Goal: Task Accomplishment & Management: Complete application form

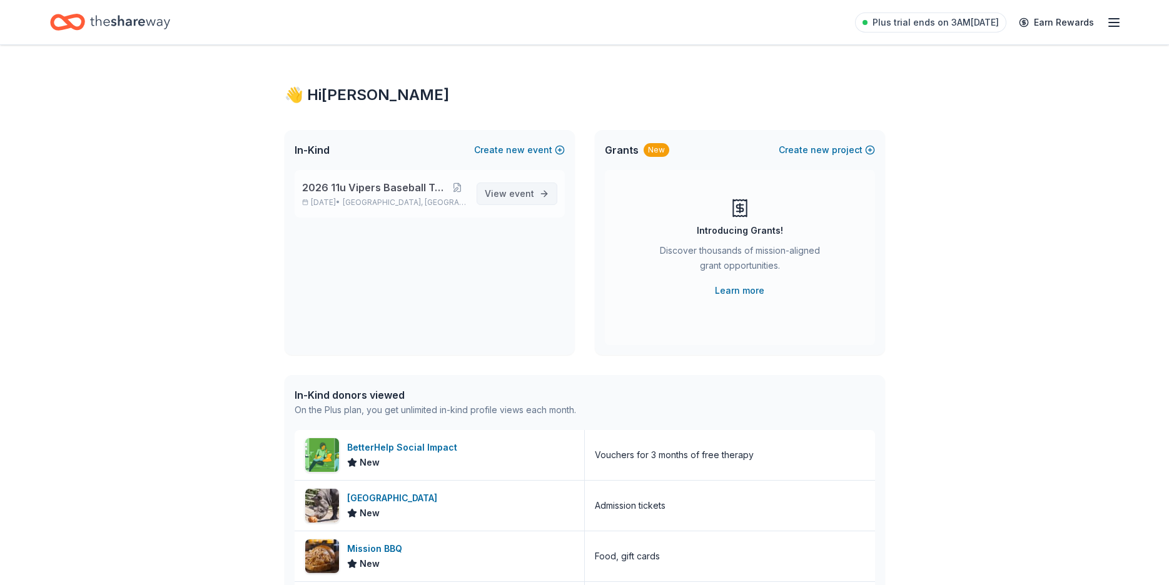
click at [507, 197] on span "View event" at bounding box center [509, 193] width 49 height 15
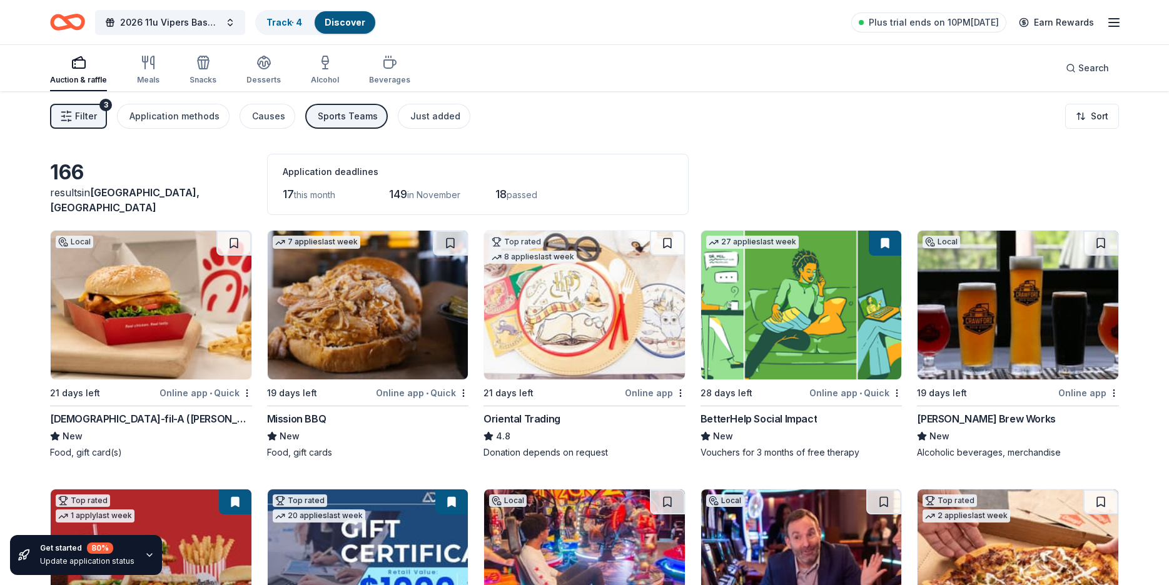
click at [62, 114] on icon "button" at bounding box center [66, 116] width 13 height 13
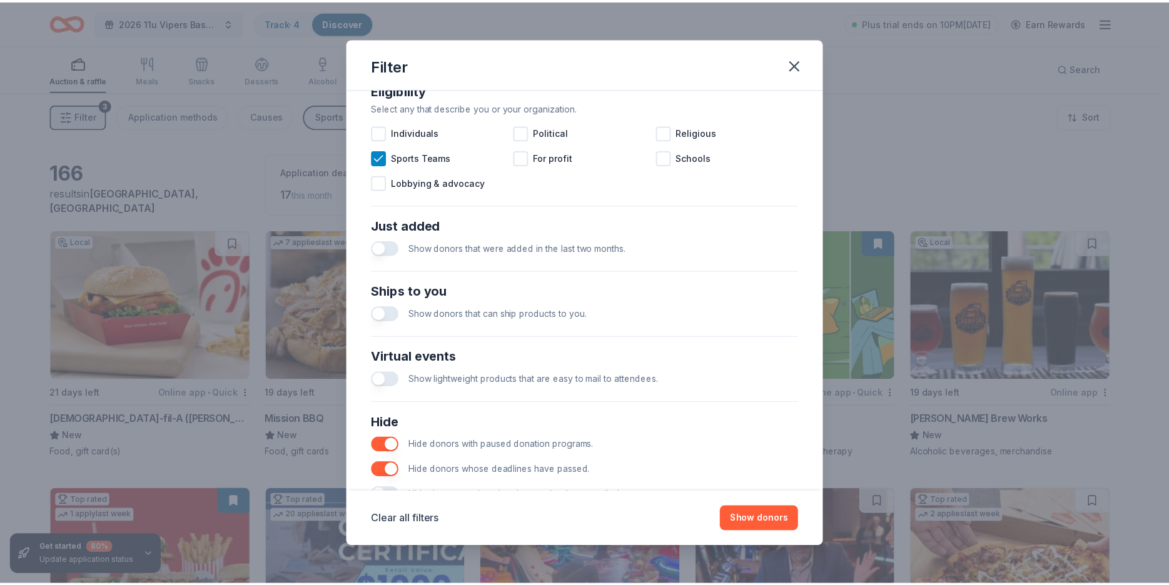
scroll to position [421, 0]
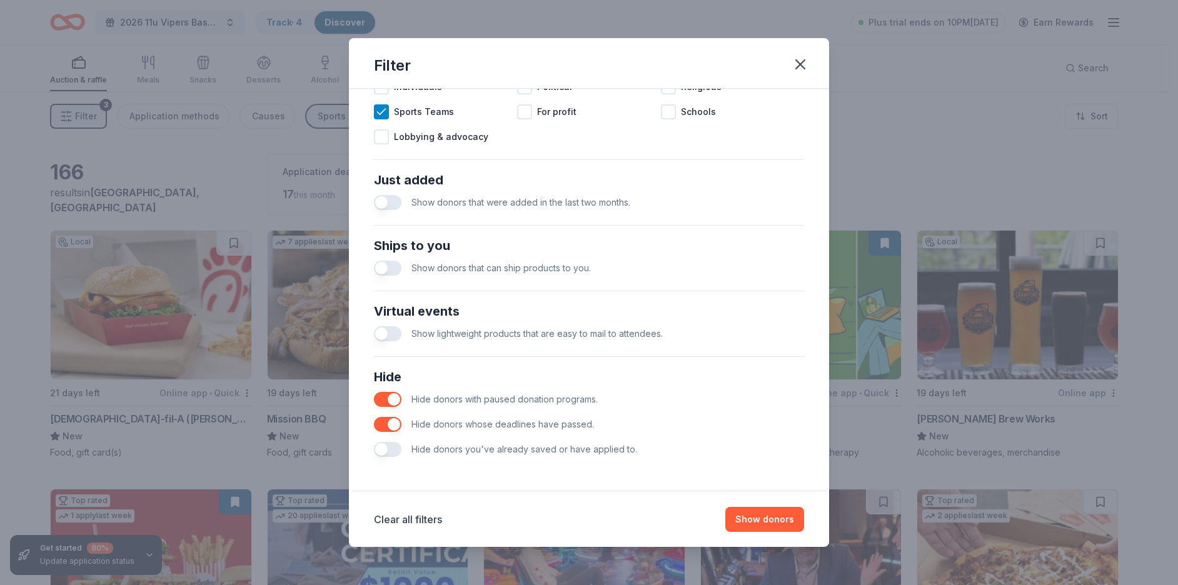
click at [383, 448] on button "button" at bounding box center [388, 449] width 28 height 15
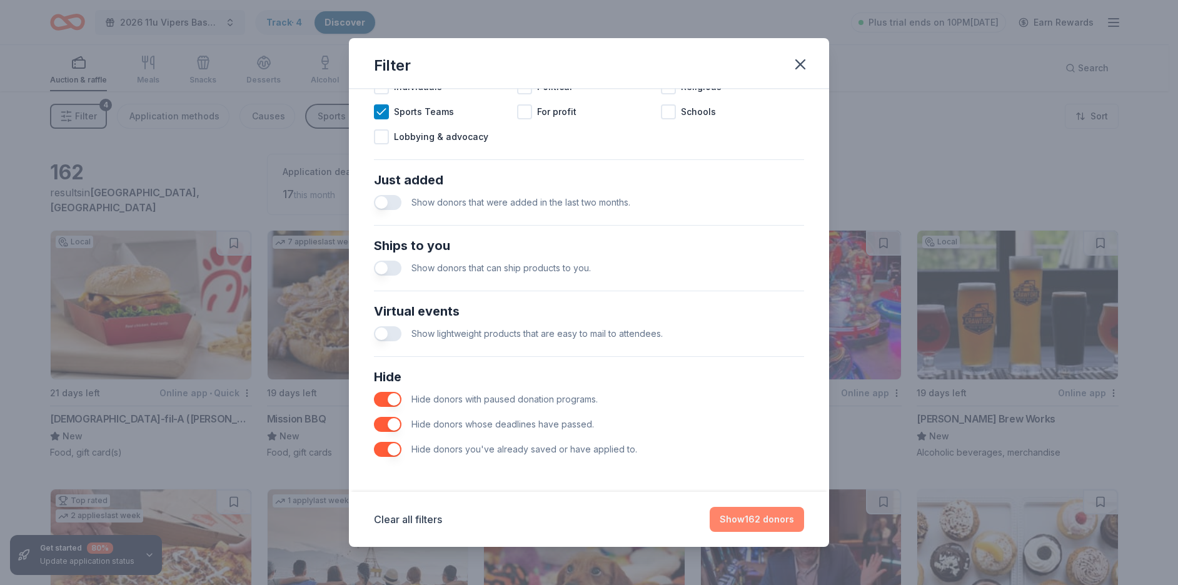
click at [768, 518] on button "Show 162 donors" at bounding box center [757, 519] width 94 height 25
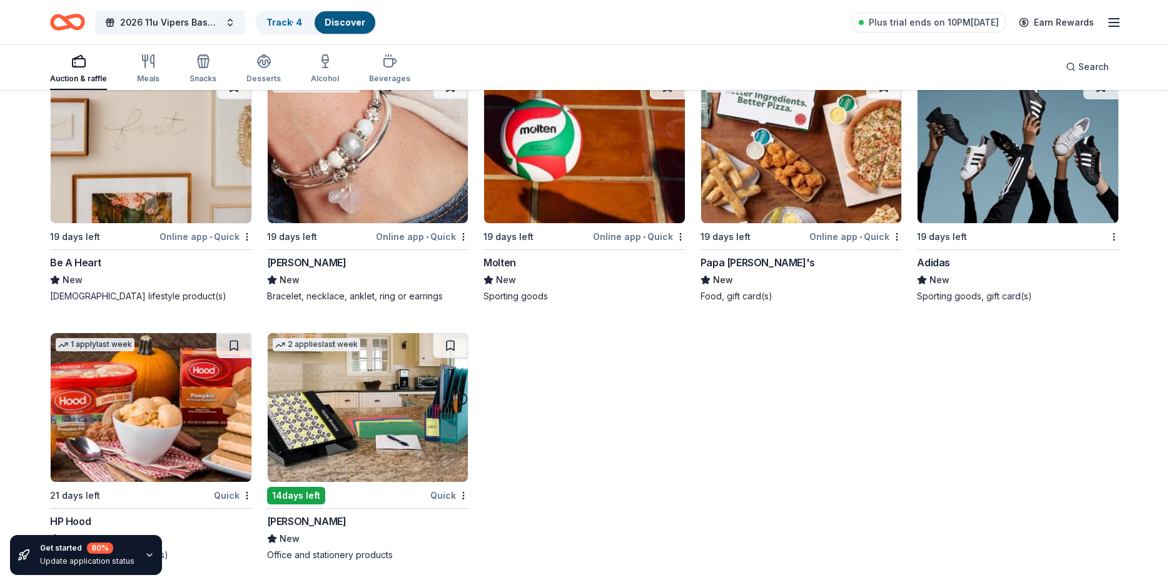
scroll to position [8408, 0]
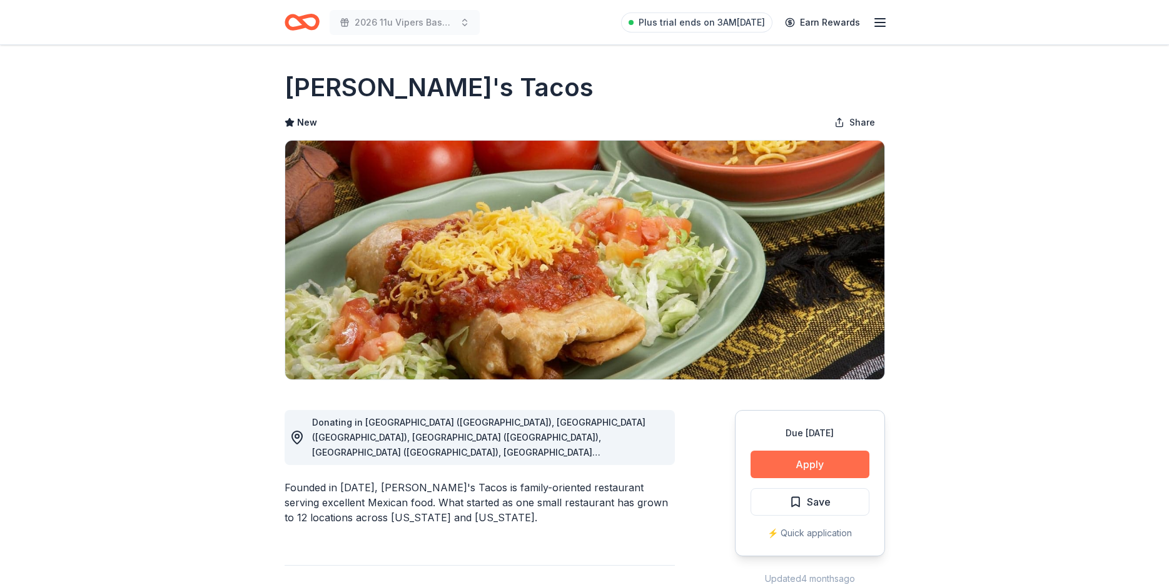
click at [803, 465] on button "Apply" at bounding box center [809, 465] width 119 height 28
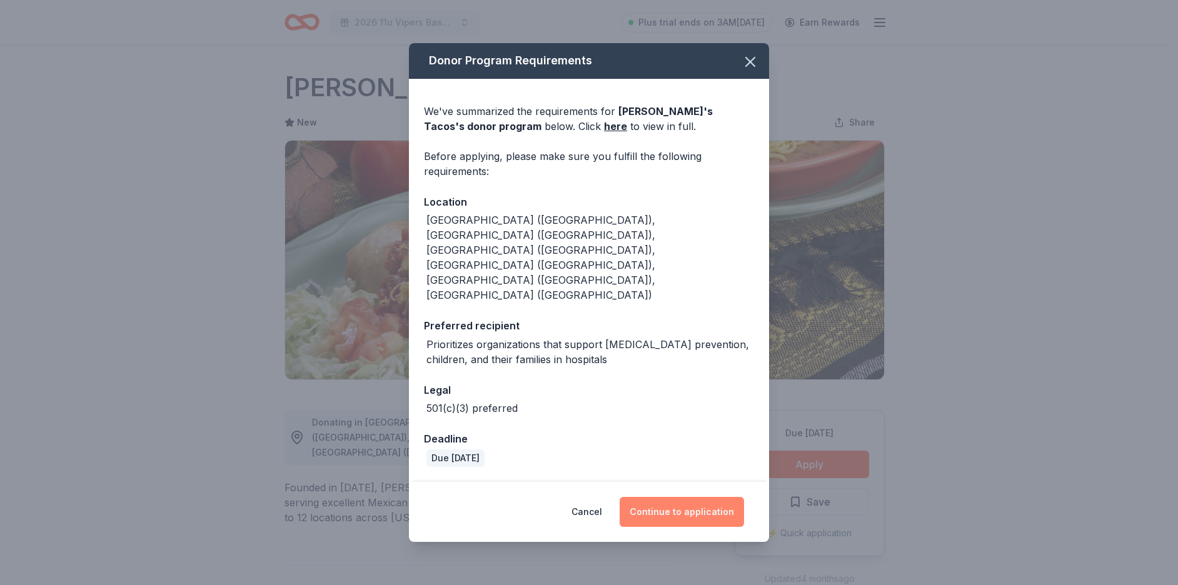
click at [690, 497] on button "Continue to application" at bounding box center [682, 512] width 124 height 30
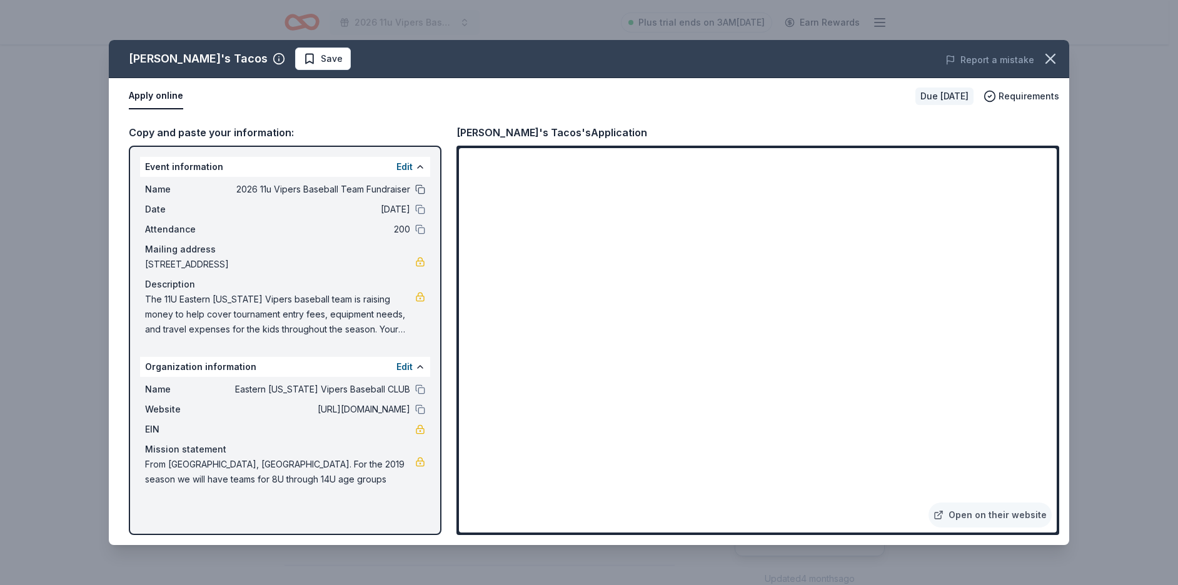
click at [419, 187] on button at bounding box center [420, 189] width 10 height 10
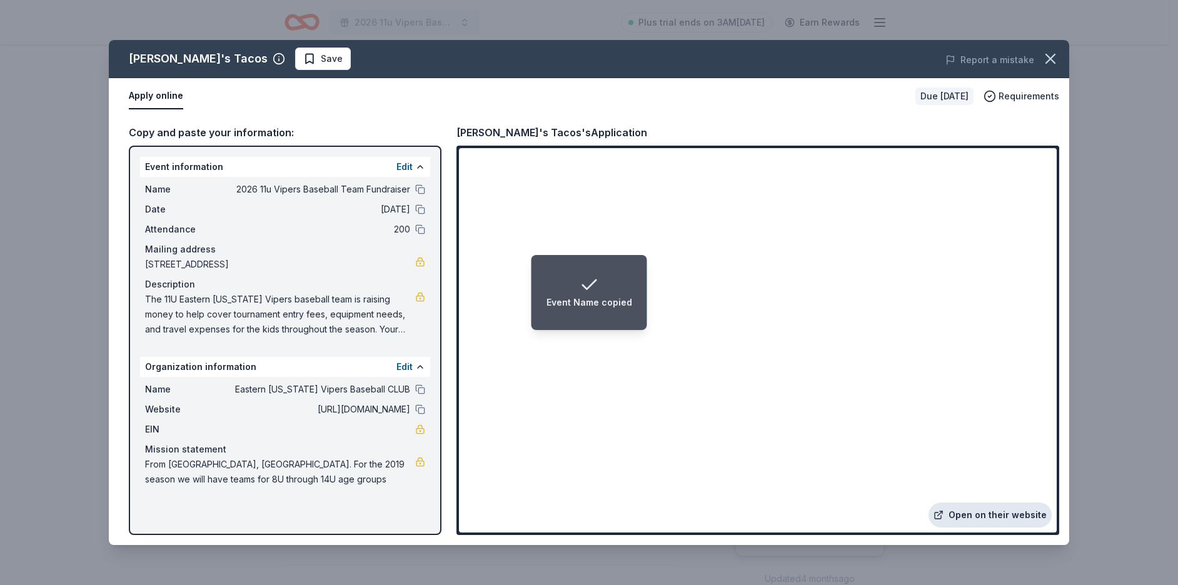
click at [1009, 513] on link "Open on their website" at bounding box center [990, 515] width 123 height 25
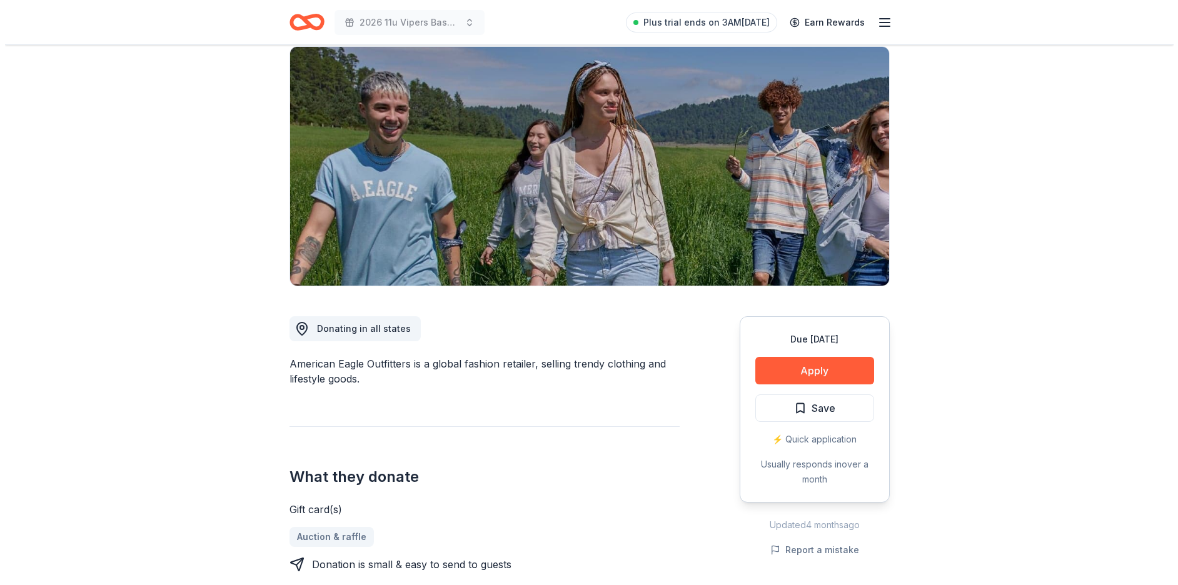
scroll to position [250, 0]
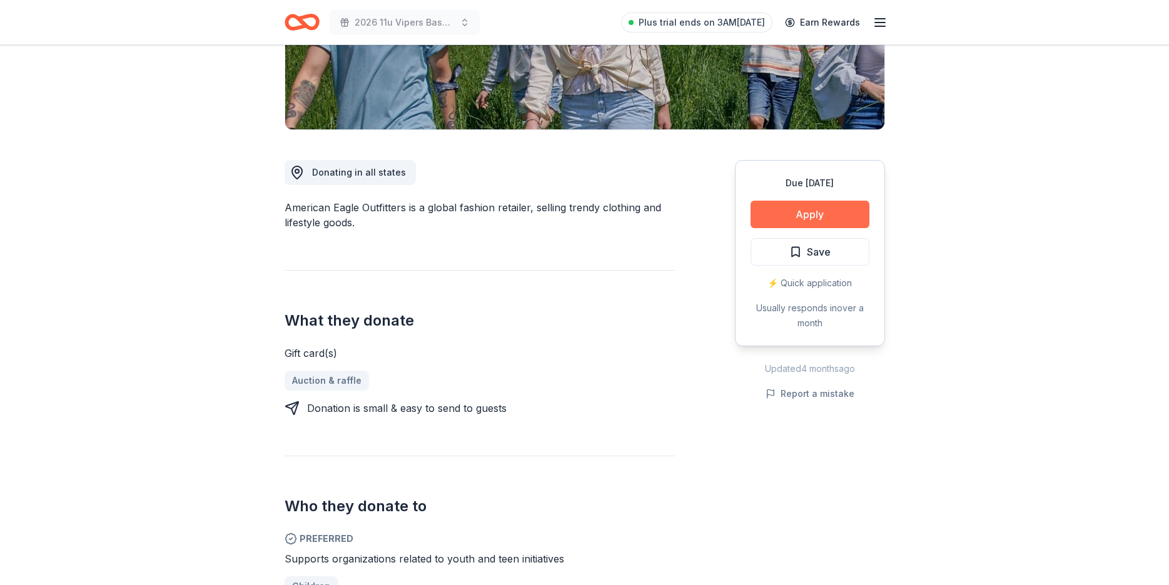
click at [778, 211] on button "Apply" at bounding box center [809, 215] width 119 height 28
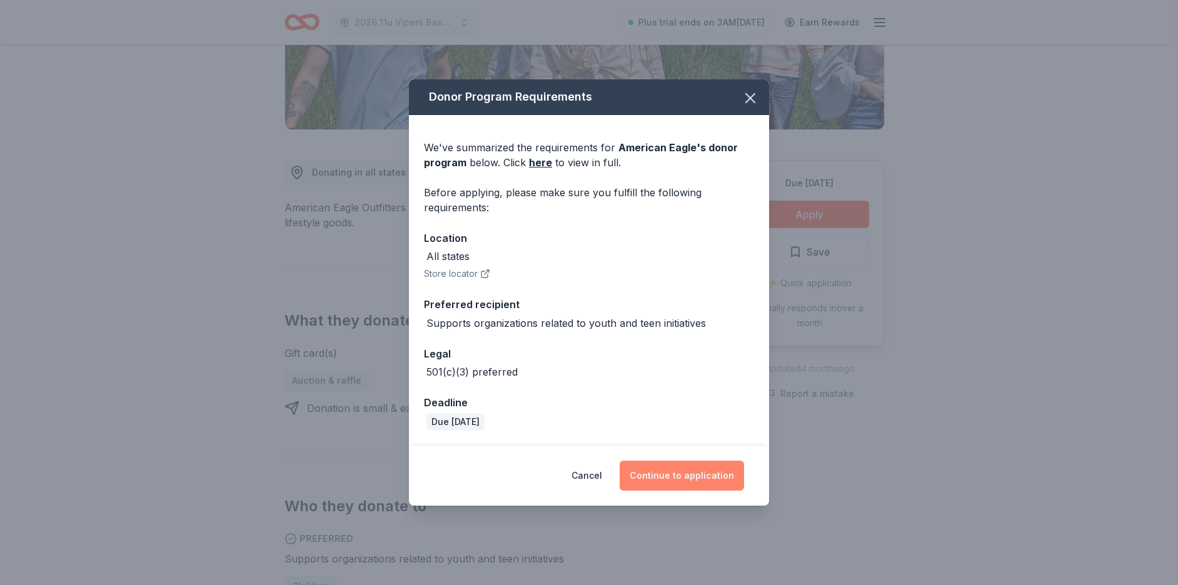
click at [709, 478] on button "Continue to application" at bounding box center [682, 476] width 124 height 30
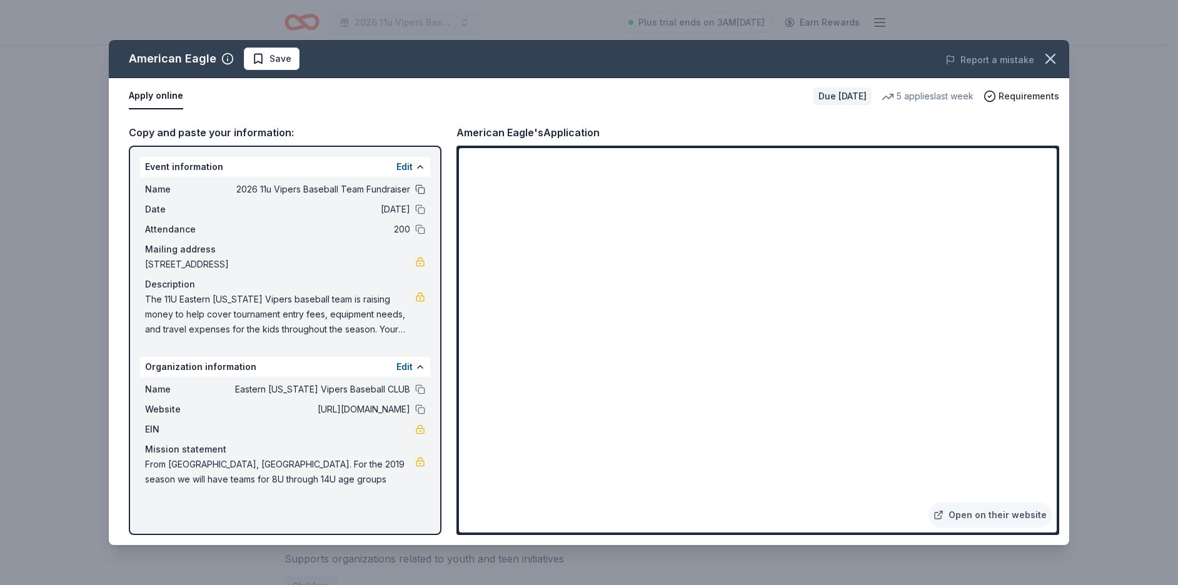
click at [420, 188] on button at bounding box center [420, 189] width 10 height 10
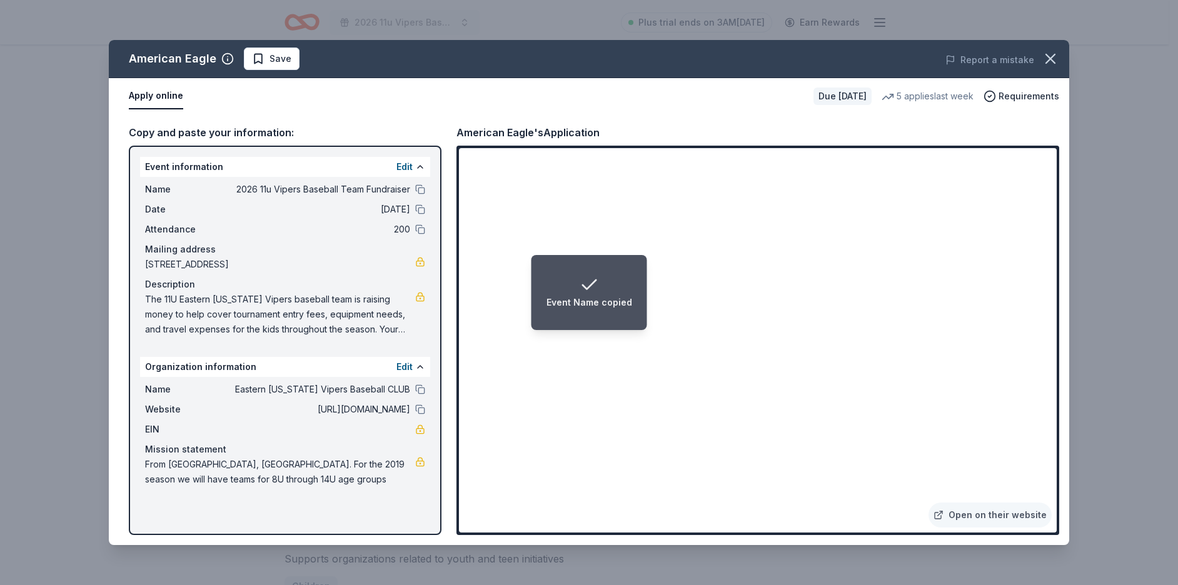
click at [588, 265] on li "Event Name copied" at bounding box center [590, 292] width 116 height 75
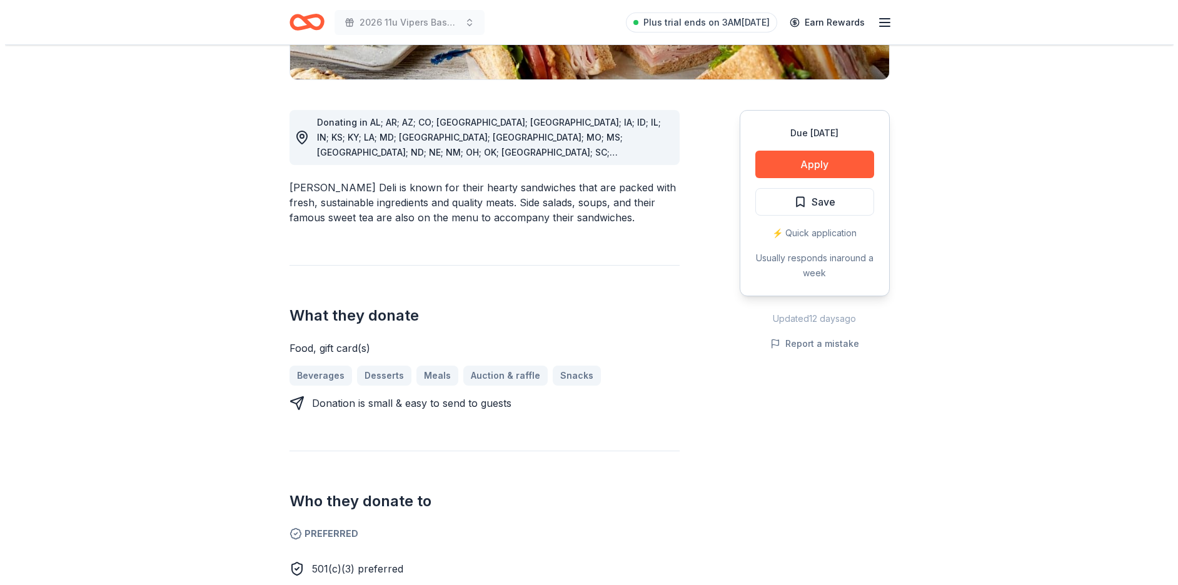
scroll to position [313, 0]
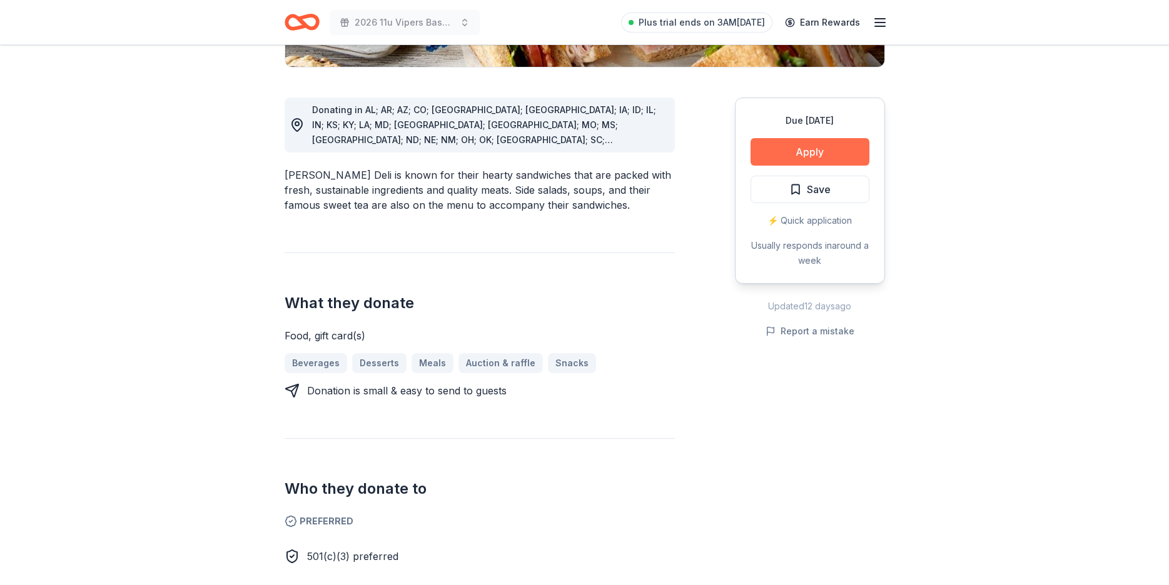
click at [815, 151] on button "Apply" at bounding box center [809, 152] width 119 height 28
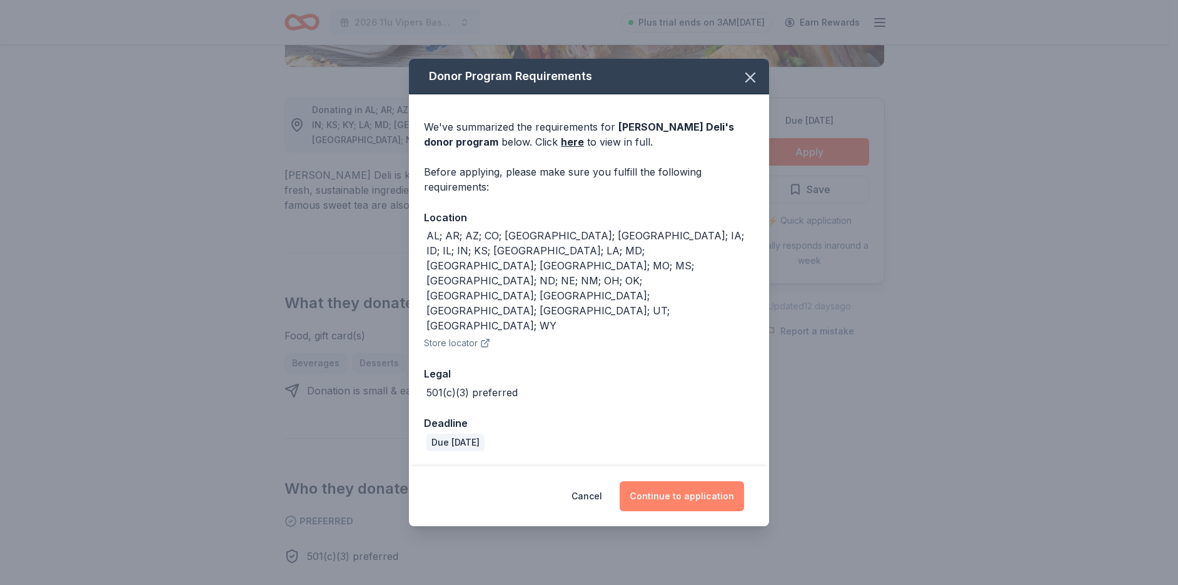
click at [670, 481] on button "Continue to application" at bounding box center [682, 496] width 124 height 30
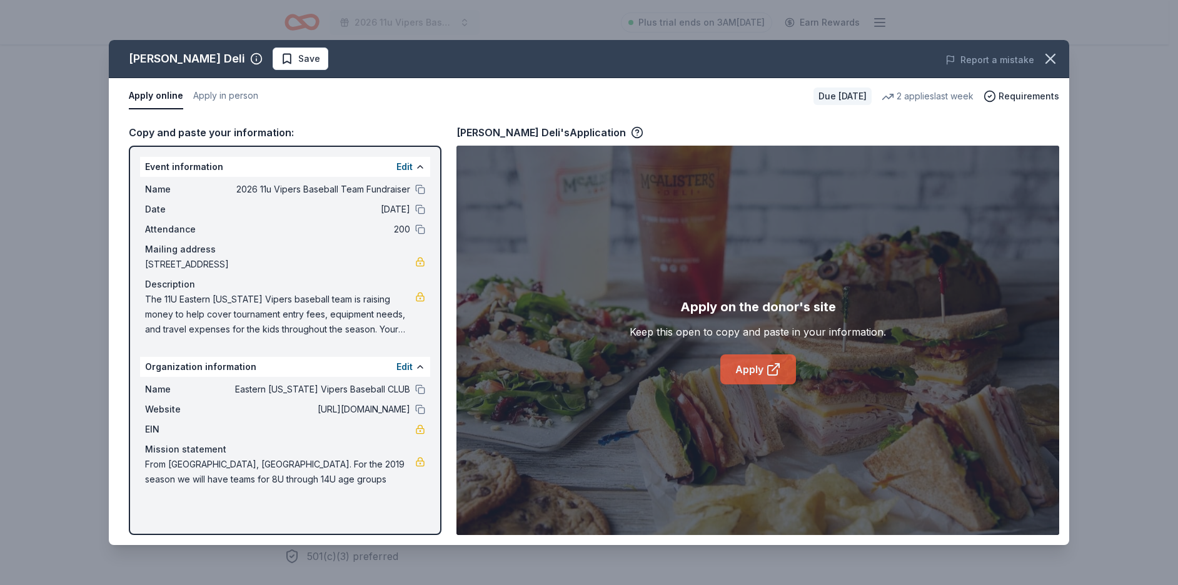
click at [752, 371] on link "Apply" at bounding box center [758, 370] width 76 height 30
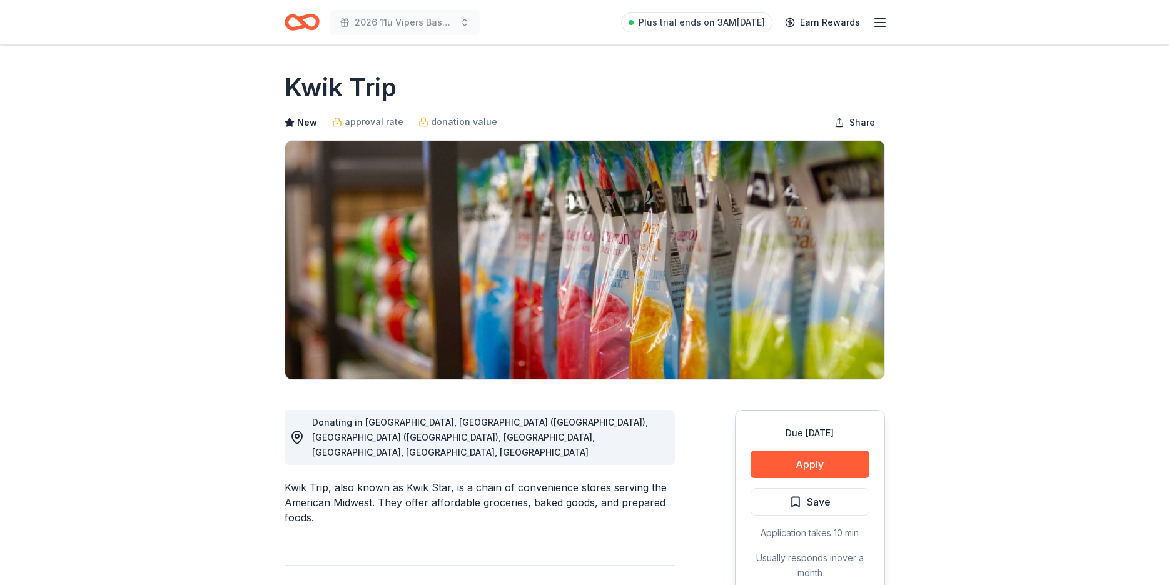
click at [884, 21] on icon "button" at bounding box center [879, 22] width 15 height 15
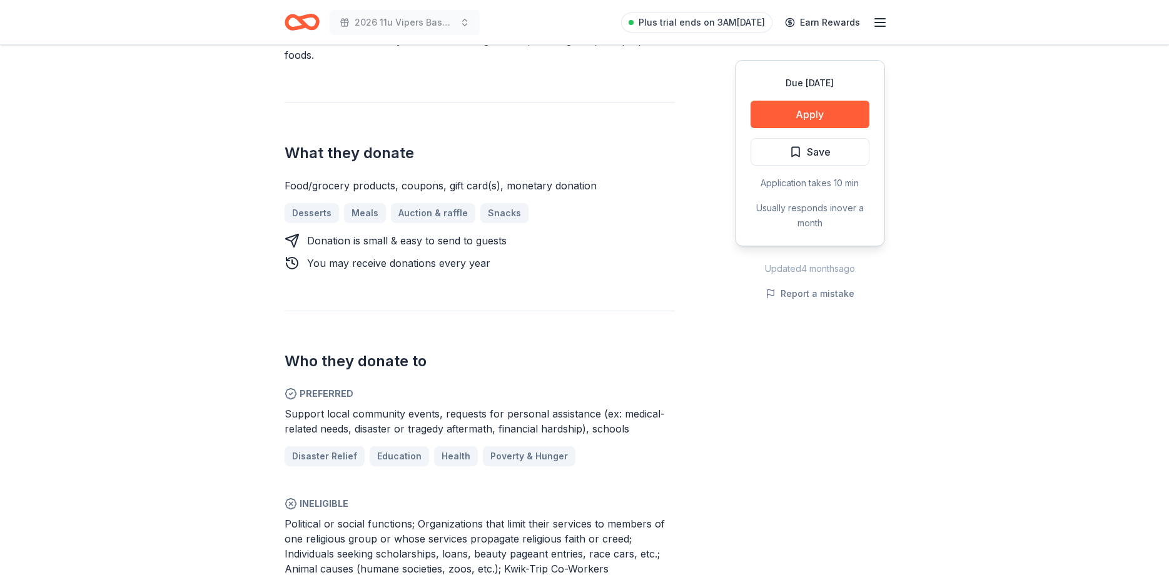
scroll to position [500, 0]
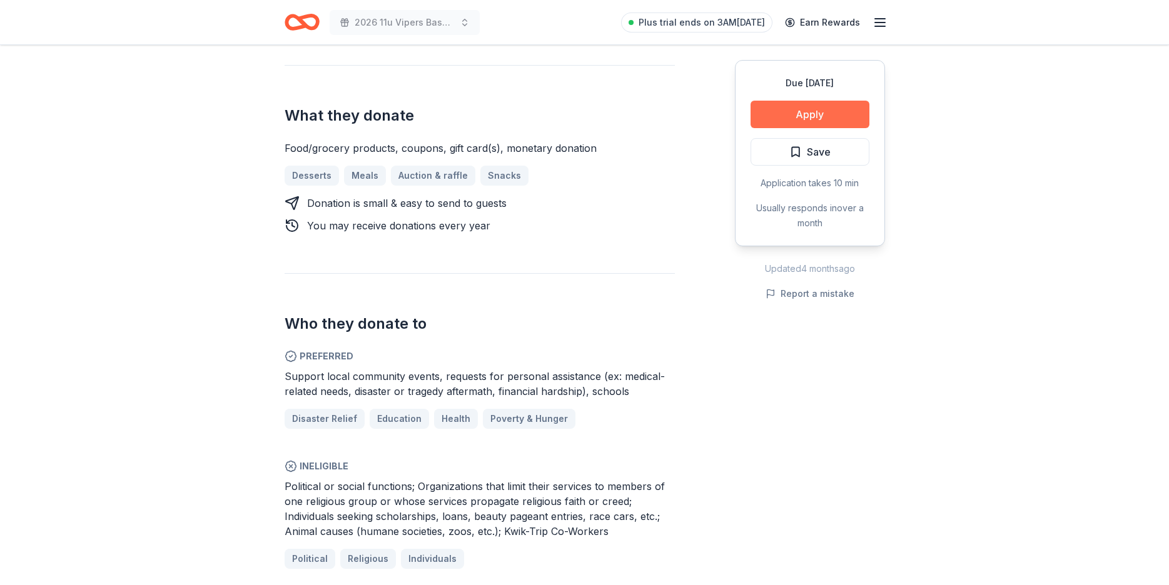
click at [805, 119] on button "Apply" at bounding box center [809, 115] width 119 height 28
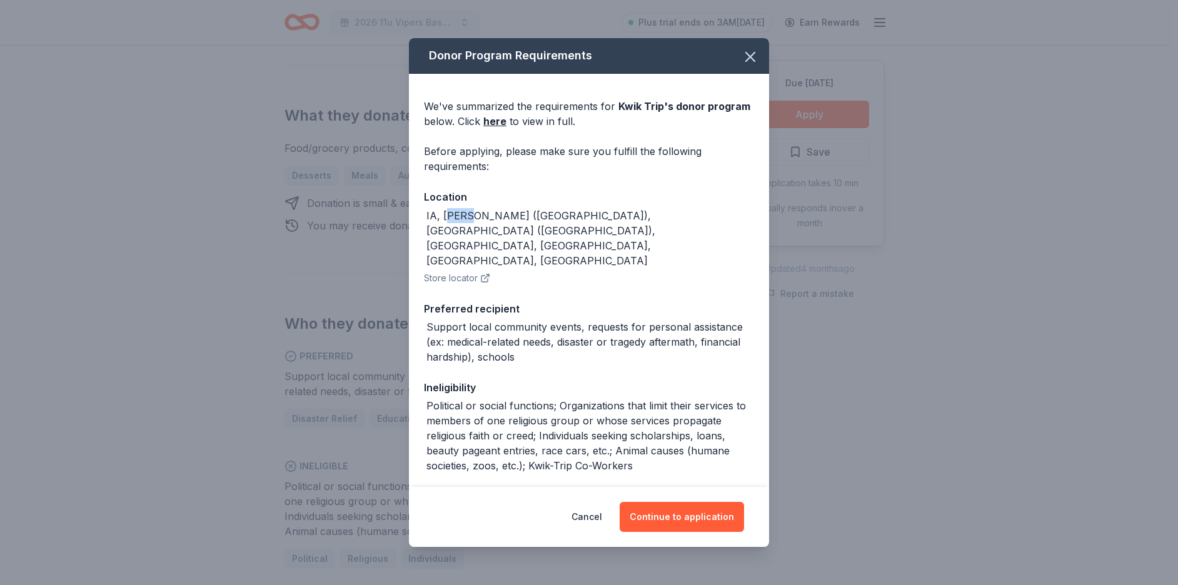
drag, startPoint x: 445, startPoint y: 218, endPoint x: 471, endPoint y: 218, distance: 25.6
click at [471, 218] on div "IA, Rochelle (IL), South Beloit (IL), MI, MN, SD, WI" at bounding box center [590, 238] width 328 height 60
drag, startPoint x: 525, startPoint y: 214, endPoint x: 570, endPoint y: 215, distance: 44.4
click at [570, 215] on div "IA, Rochelle (IL), South Beloit (IL), MI, MN, SD, WI" at bounding box center [590, 238] width 328 height 60
click at [686, 515] on button "Continue to application" at bounding box center [682, 517] width 124 height 30
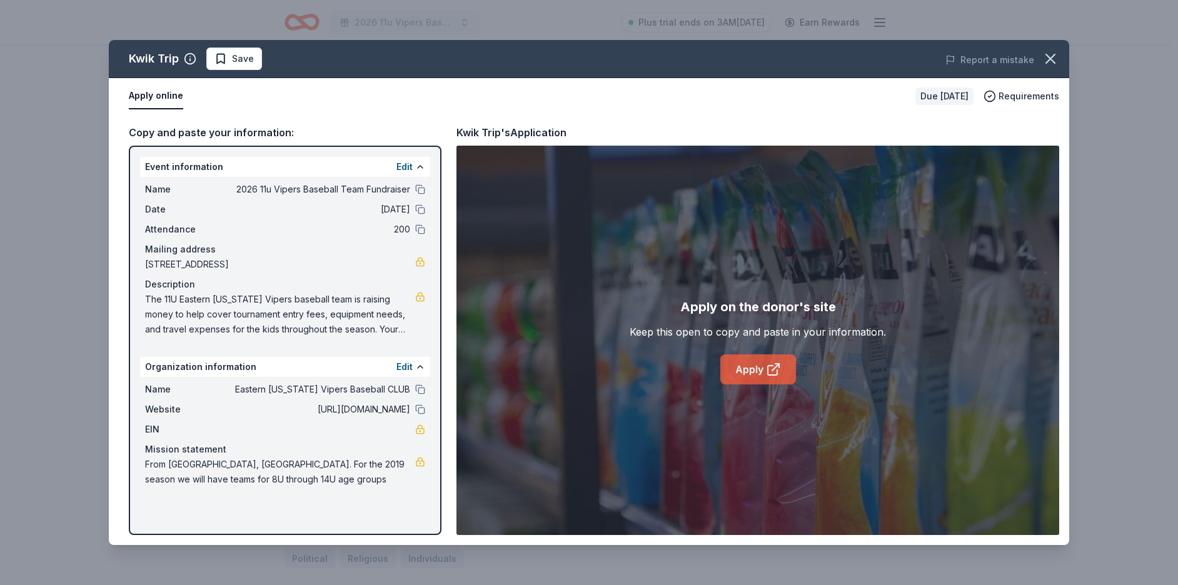
click at [743, 373] on link "Apply" at bounding box center [758, 370] width 76 height 30
drag, startPoint x: 261, startPoint y: 479, endPoint x: 140, endPoint y: 470, distance: 121.0
click at [140, 470] on div "Name Eastern IOWA Vipers Baseball CLUB Website https://sites.google.com/site/io…" at bounding box center [285, 434] width 290 height 115
click at [423, 186] on button at bounding box center [420, 189] width 10 height 10
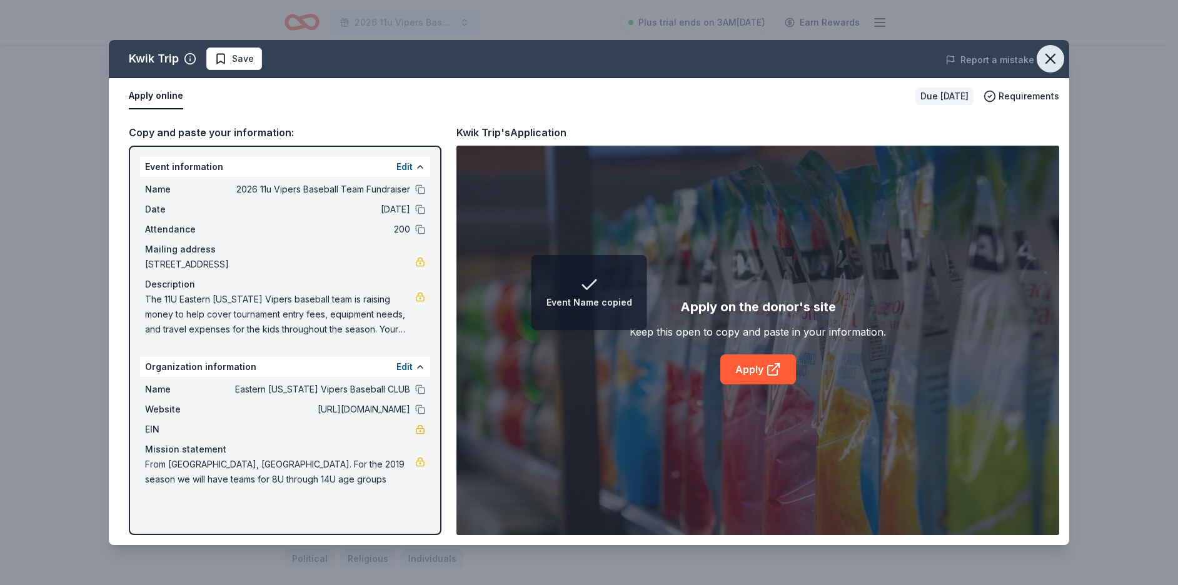
click at [1048, 58] on icon "button" at bounding box center [1051, 59] width 18 height 18
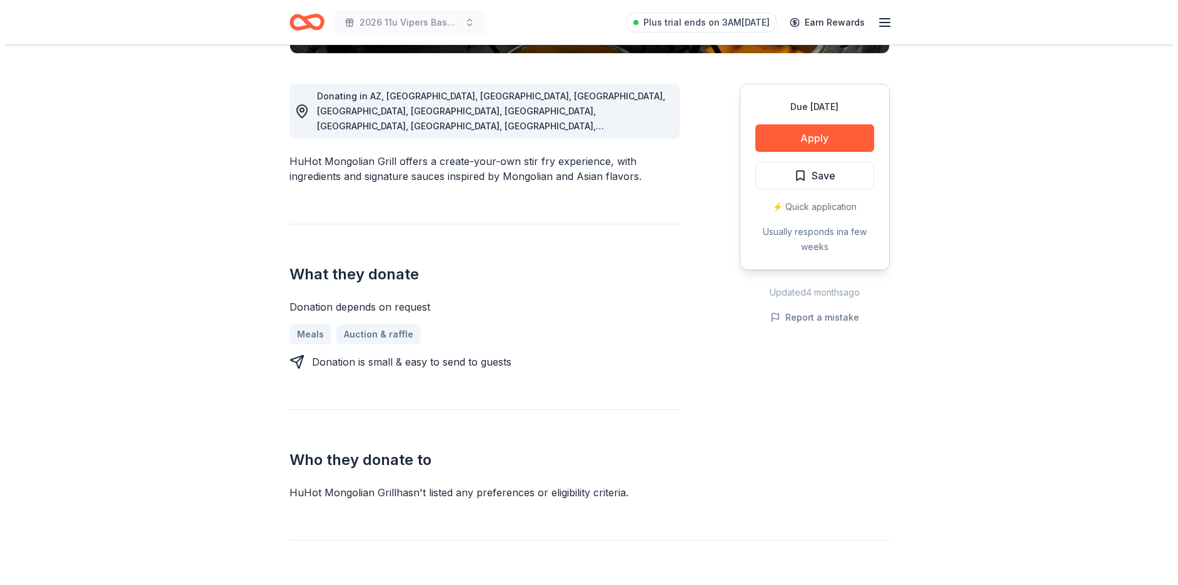
scroll to position [188, 0]
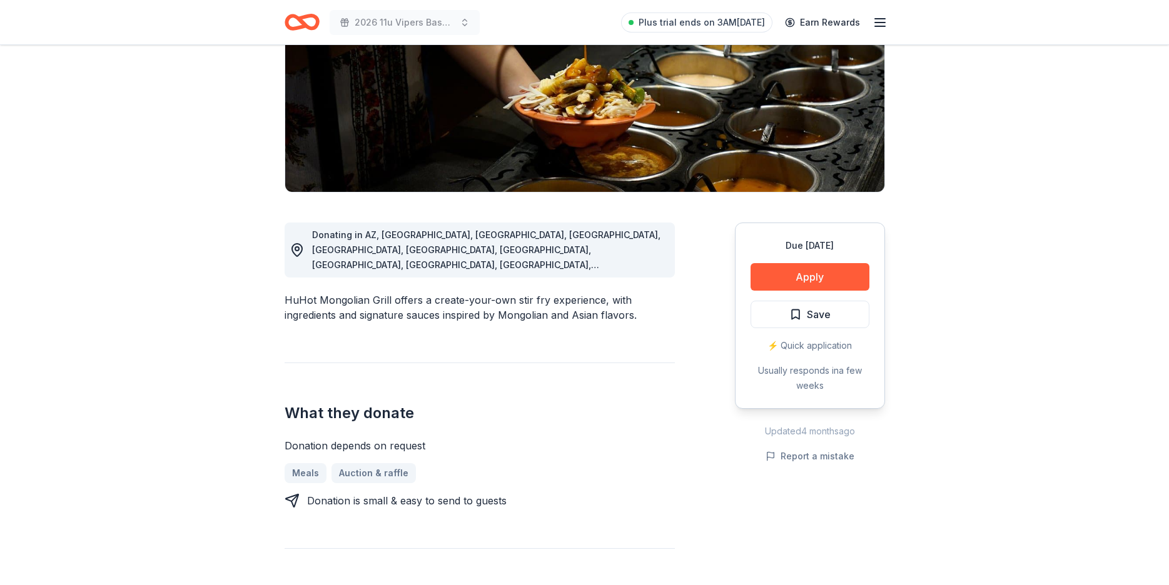
click at [819, 340] on div "⚡️ Quick application" at bounding box center [809, 345] width 119 height 15
click at [802, 277] on button "Apply" at bounding box center [809, 277] width 119 height 28
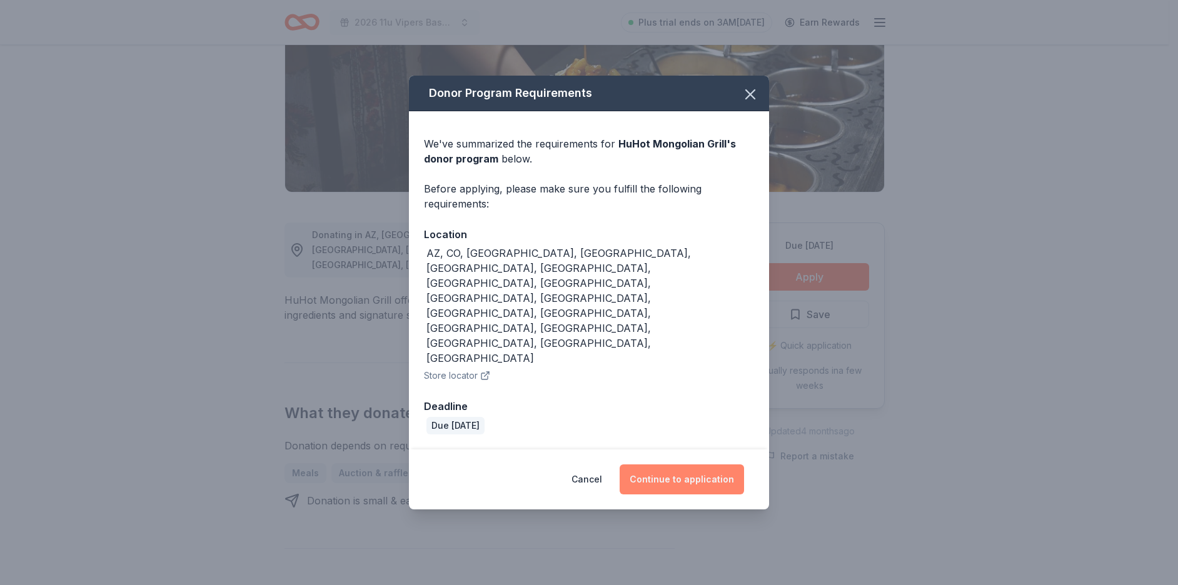
click at [673, 465] on button "Continue to application" at bounding box center [682, 480] width 124 height 30
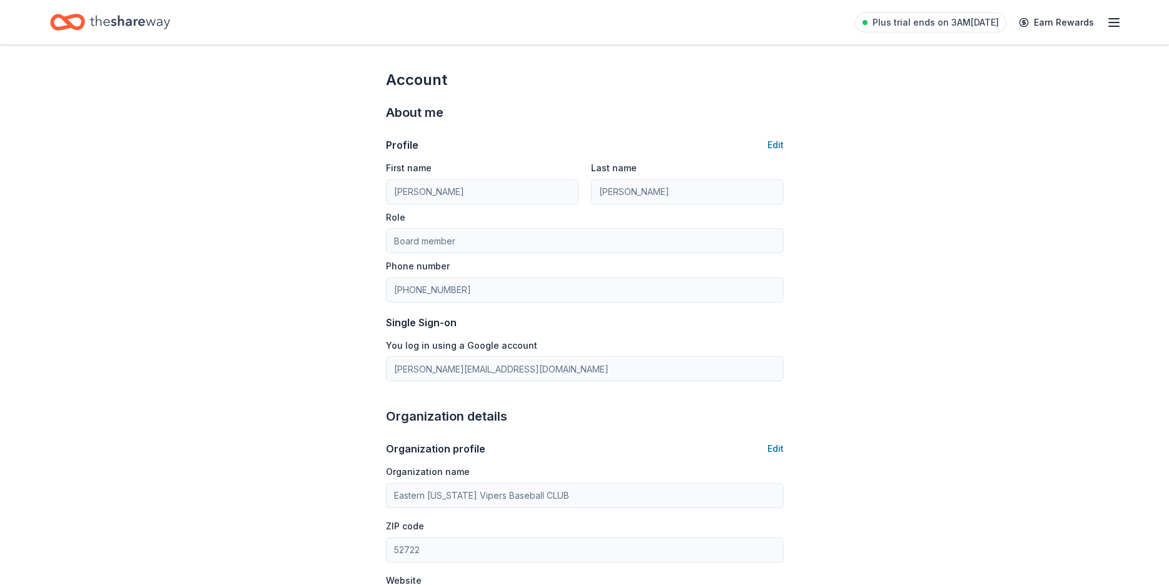
click at [1110, 25] on icon "button" at bounding box center [1113, 22] width 15 height 15
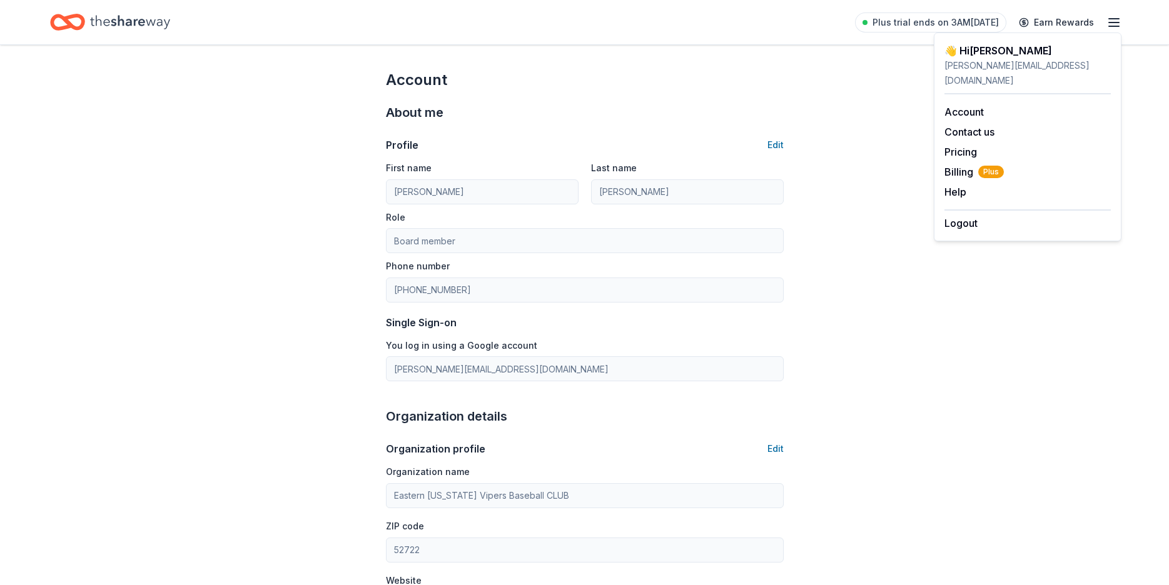
drag, startPoint x: 1042, startPoint y: 345, endPoint x: 1009, endPoint y: 82, distance: 264.7
click at [1042, 333] on div "Account About me Profile Edit First name Anthony Last name Marranca Role Board …" at bounding box center [584, 583] width 1169 height 1076
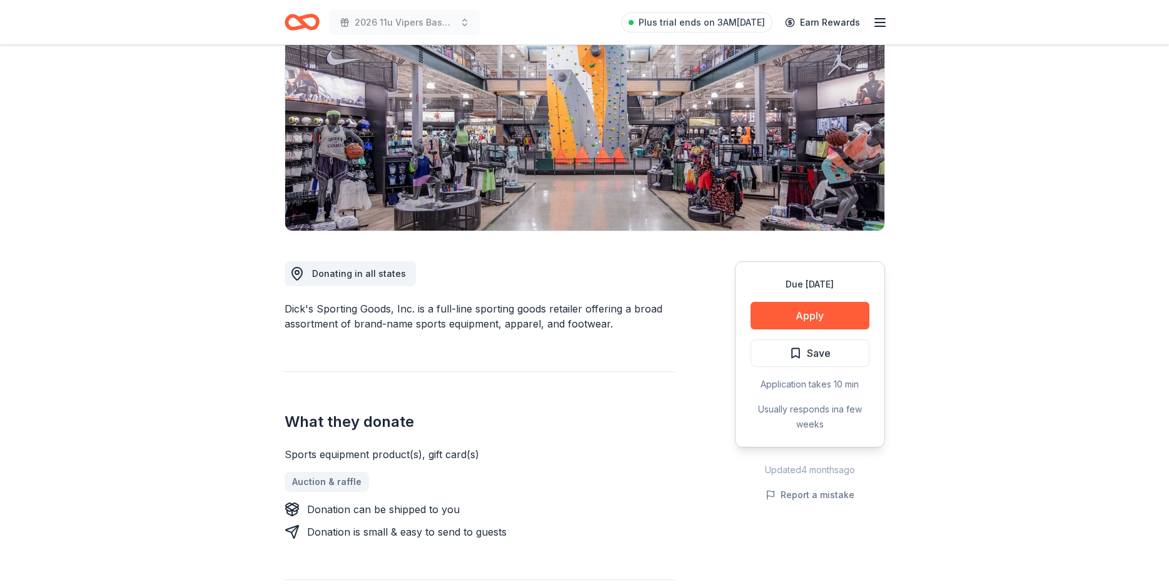
scroll to position [188, 0]
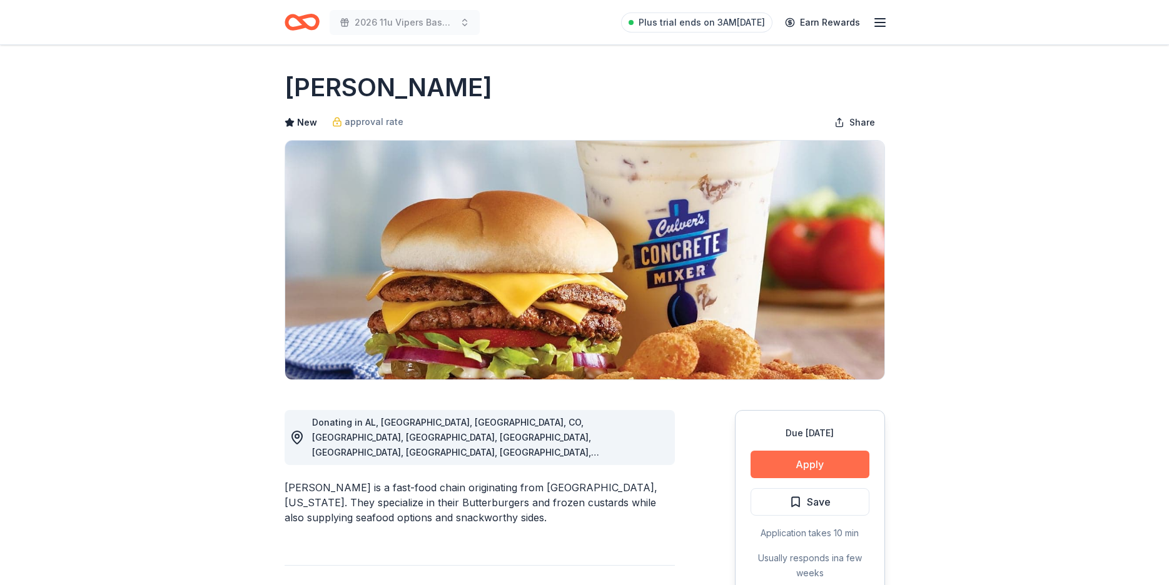
click at [832, 464] on button "Apply" at bounding box center [809, 465] width 119 height 28
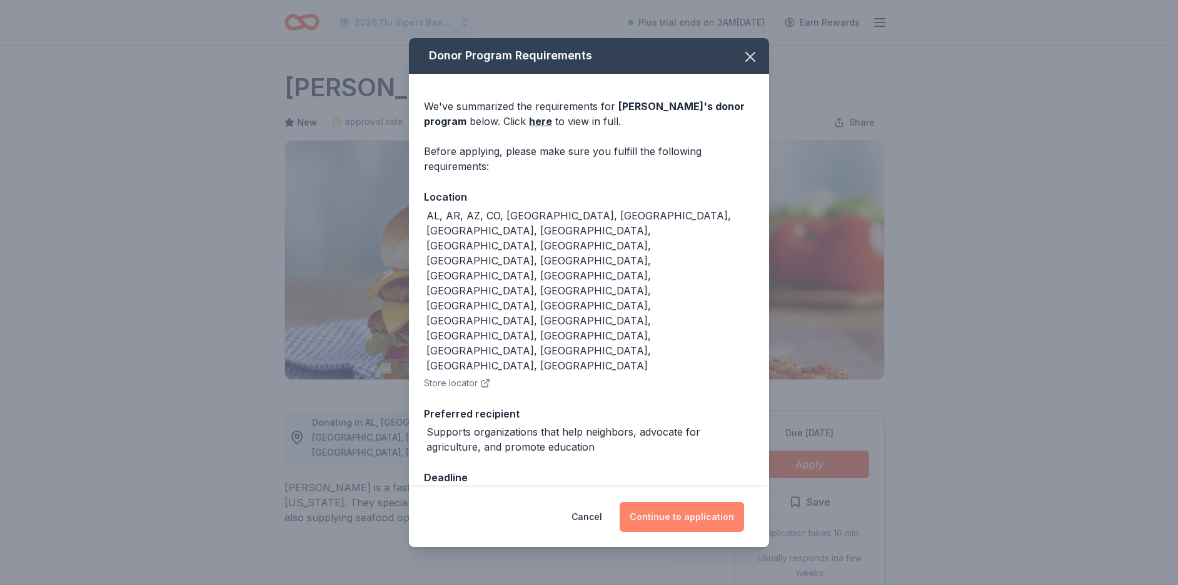
click at [691, 502] on button "Continue to application" at bounding box center [682, 517] width 124 height 30
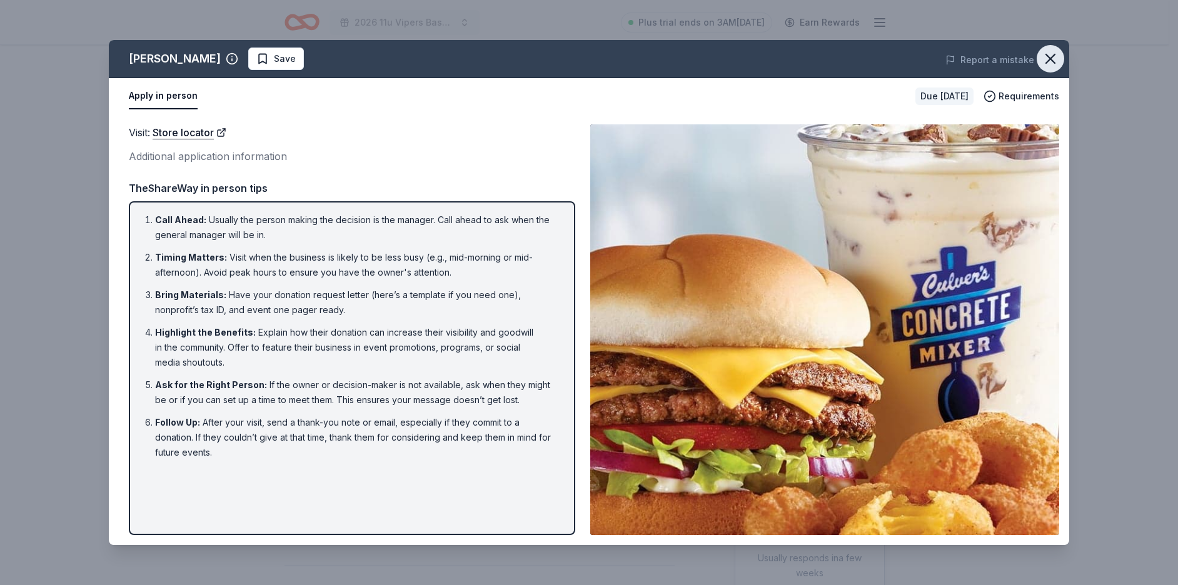
click at [1052, 51] on icon "button" at bounding box center [1051, 59] width 18 height 18
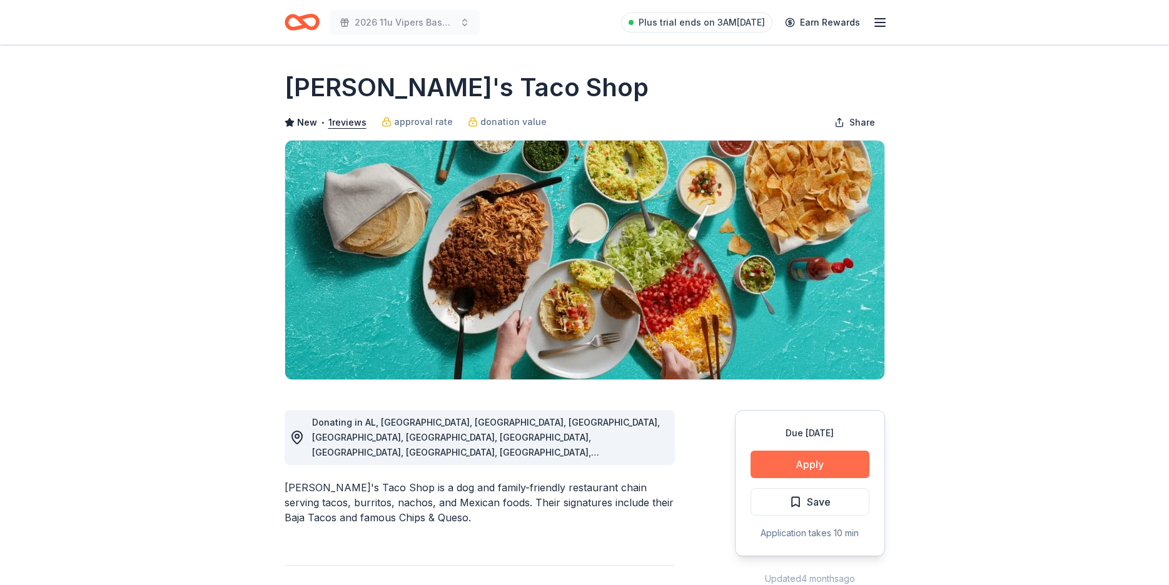
click at [807, 460] on button "Apply" at bounding box center [809, 465] width 119 height 28
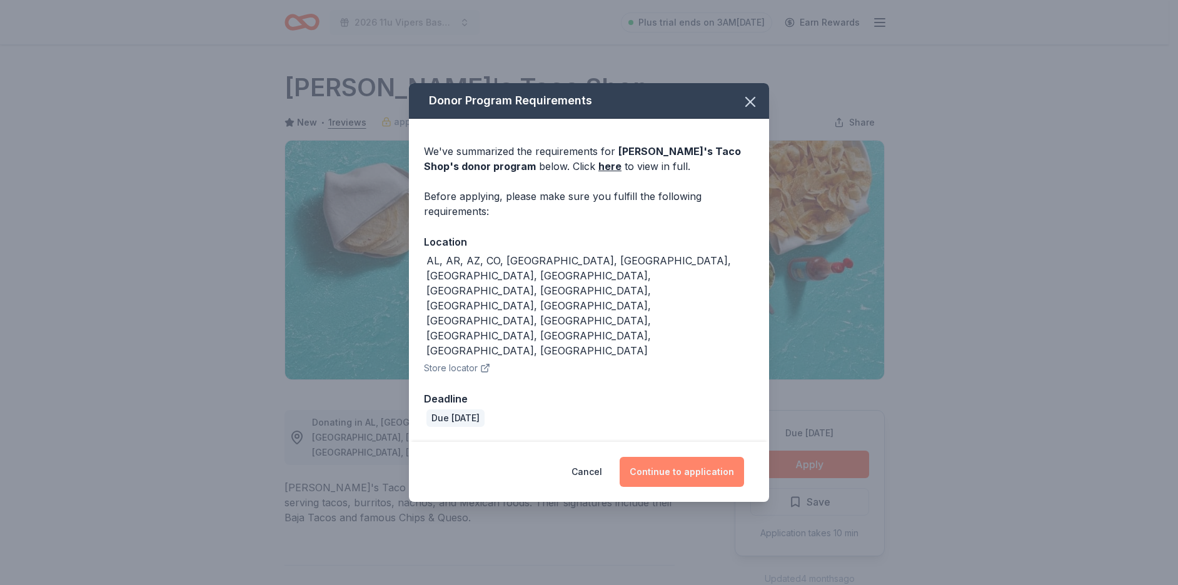
click at [652, 457] on button "Continue to application" at bounding box center [682, 472] width 124 height 30
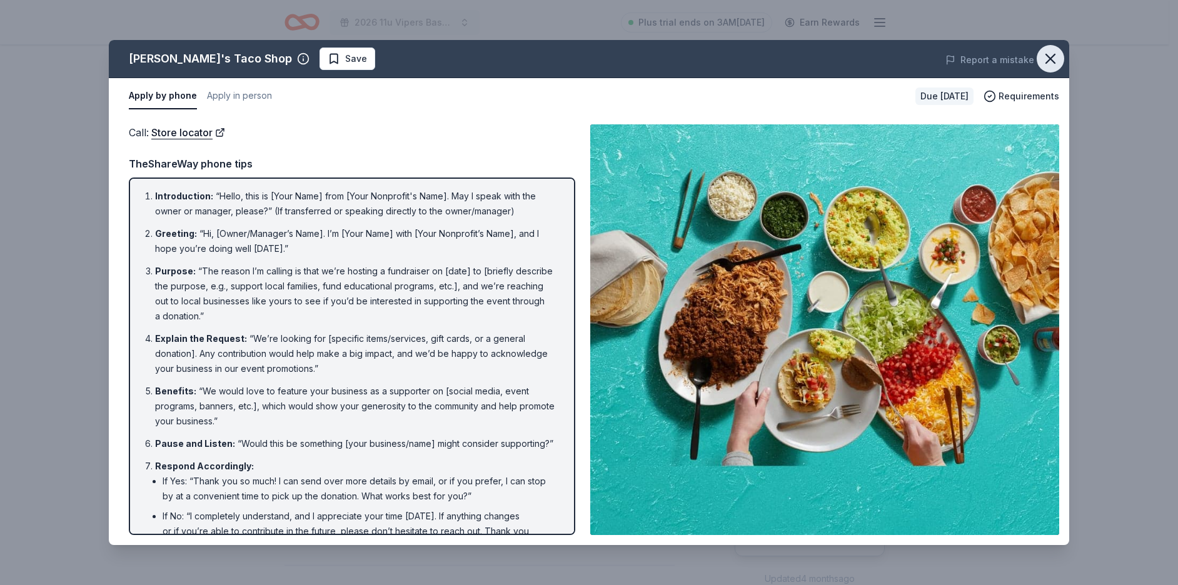
click at [1053, 64] on icon "button" at bounding box center [1051, 59] width 18 height 18
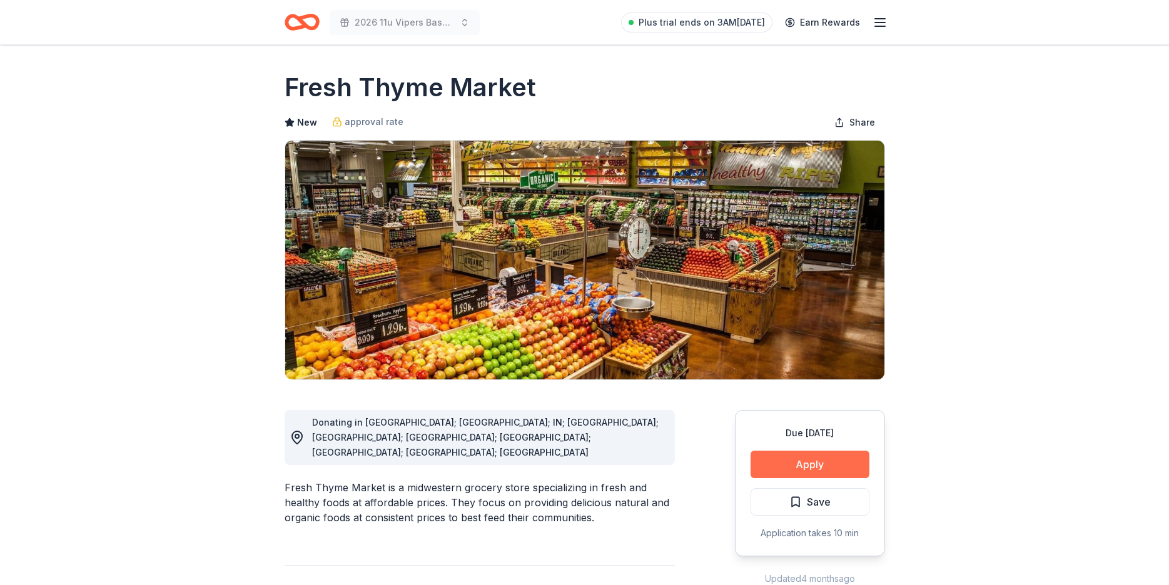
click at [823, 467] on button "Apply" at bounding box center [809, 465] width 119 height 28
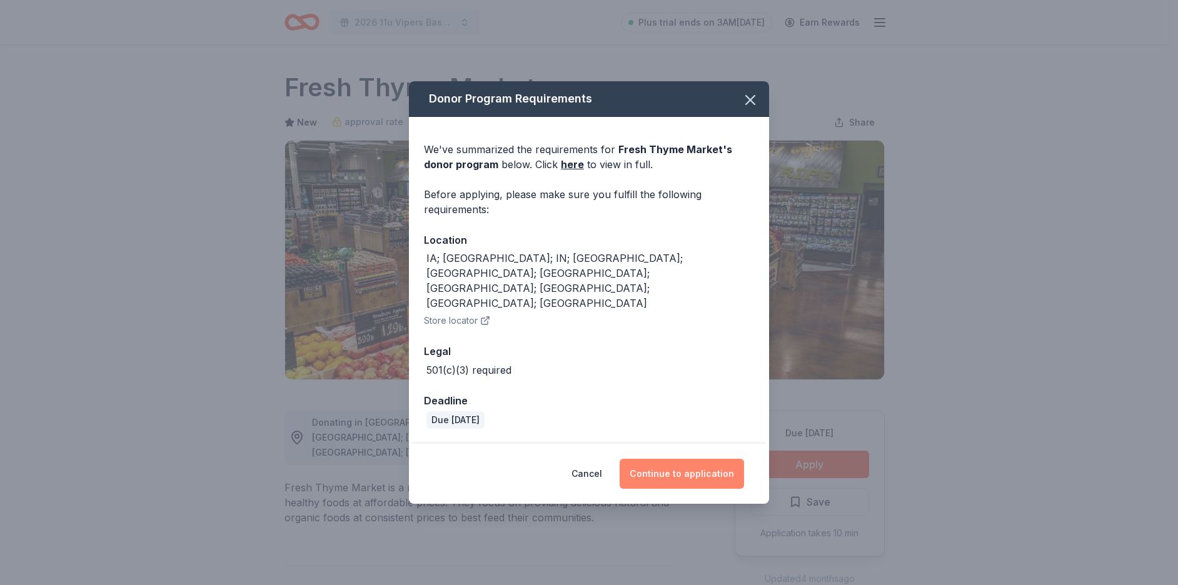
click at [672, 459] on button "Continue to application" at bounding box center [682, 474] width 124 height 30
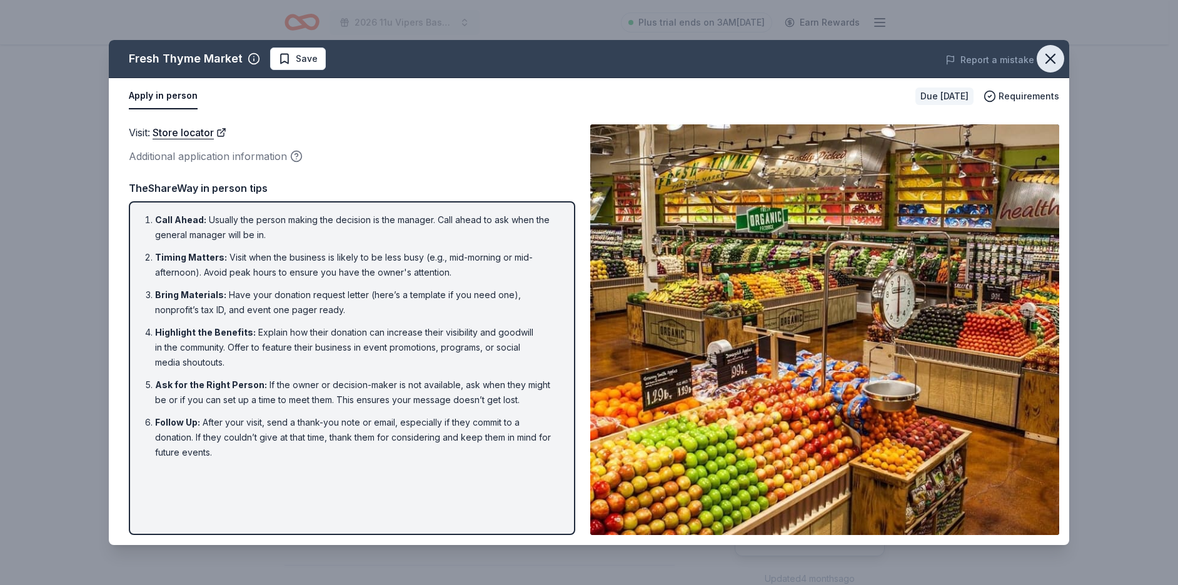
click at [1051, 61] on icon "button" at bounding box center [1051, 59] width 18 height 18
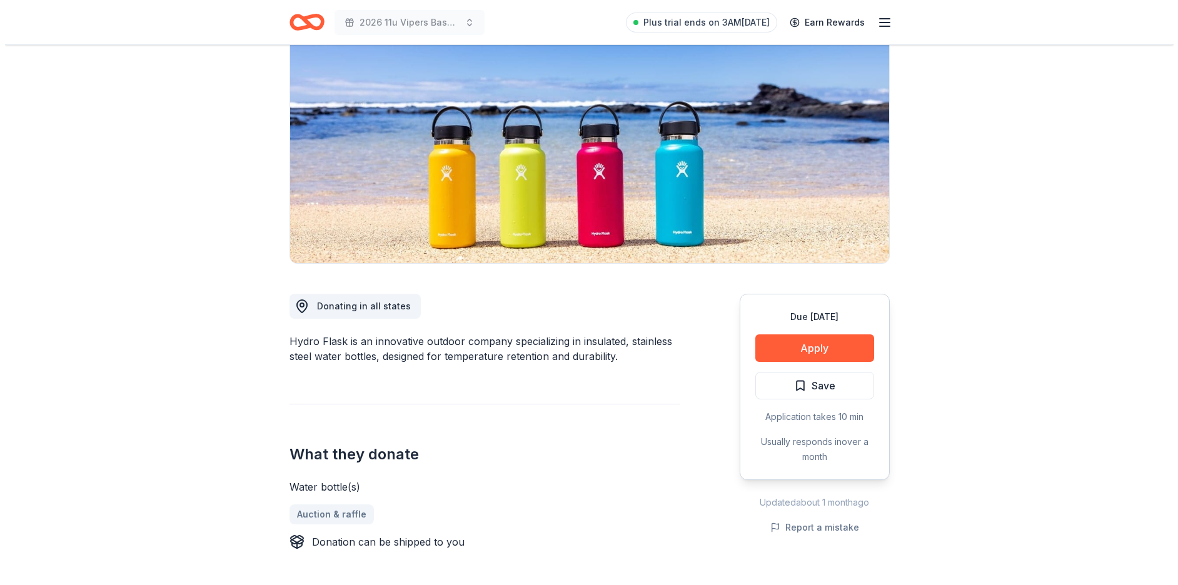
scroll to position [188, 0]
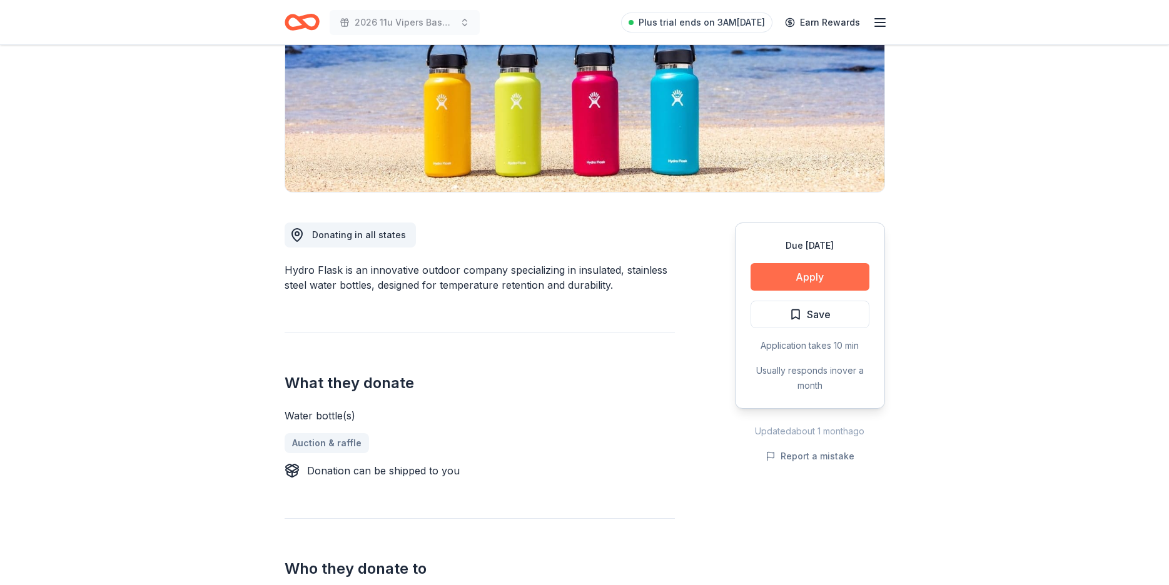
click at [814, 275] on button "Apply" at bounding box center [809, 277] width 119 height 28
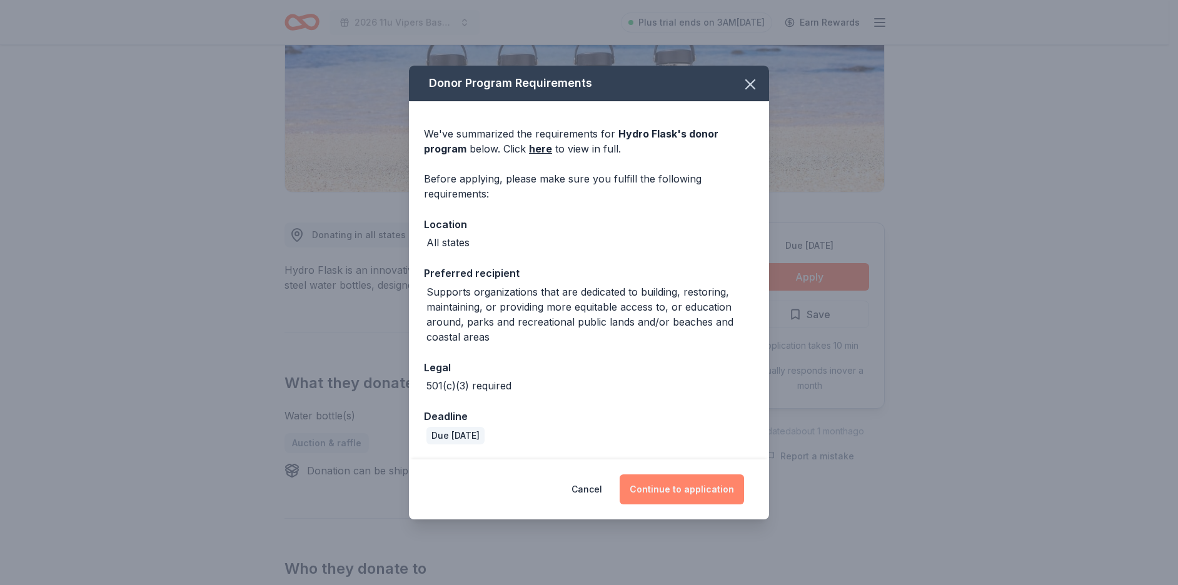
click at [676, 495] on button "Continue to application" at bounding box center [682, 490] width 124 height 30
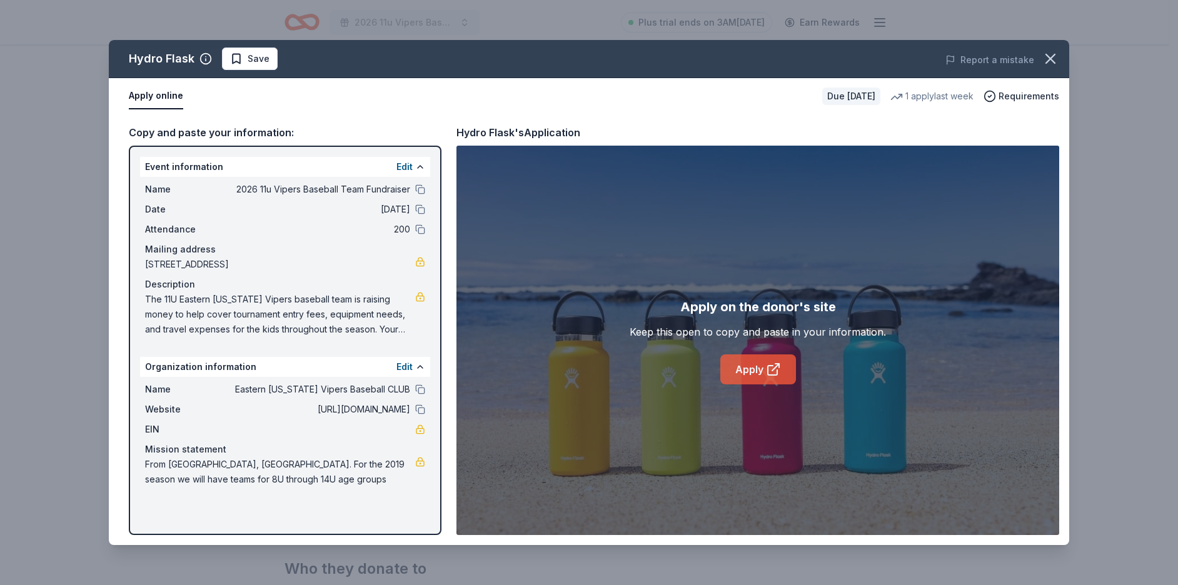
click at [757, 375] on link "Apply" at bounding box center [758, 370] width 76 height 30
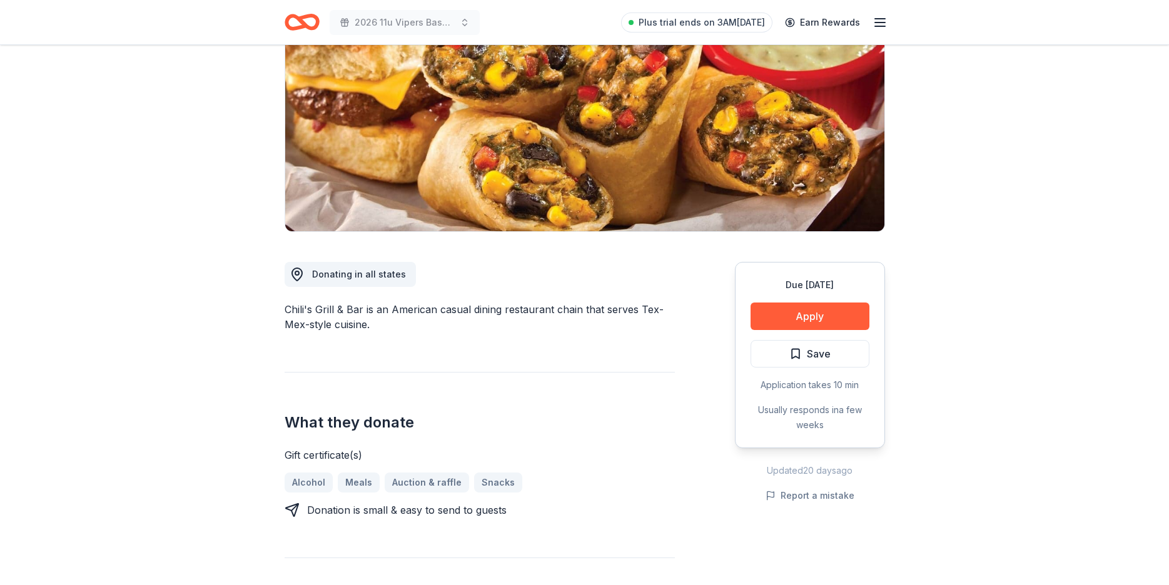
scroll to position [188, 0]
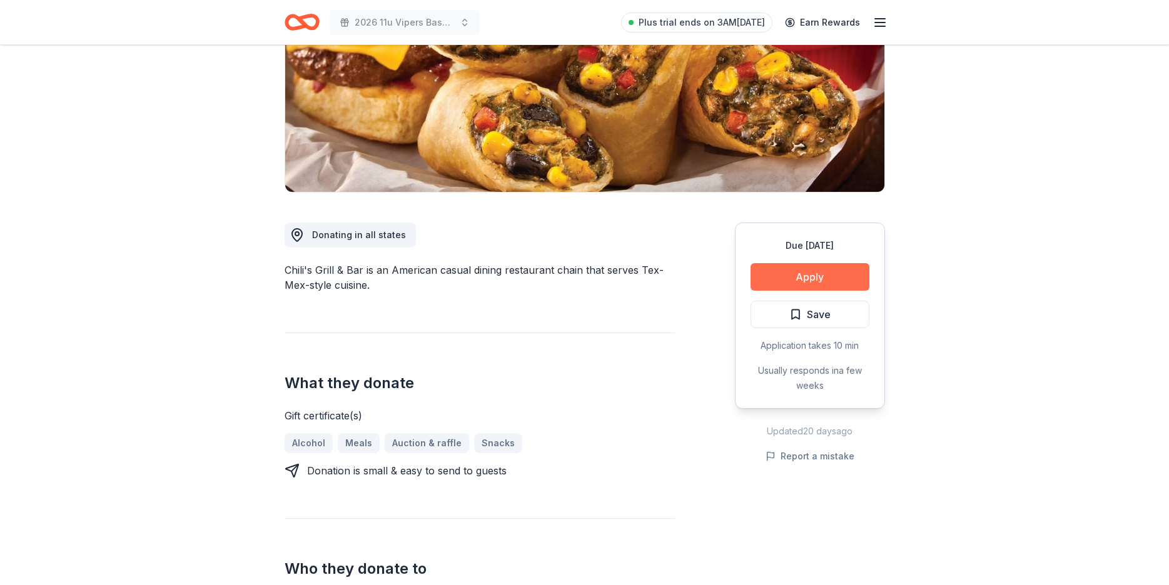
click at [826, 282] on button "Apply" at bounding box center [809, 277] width 119 height 28
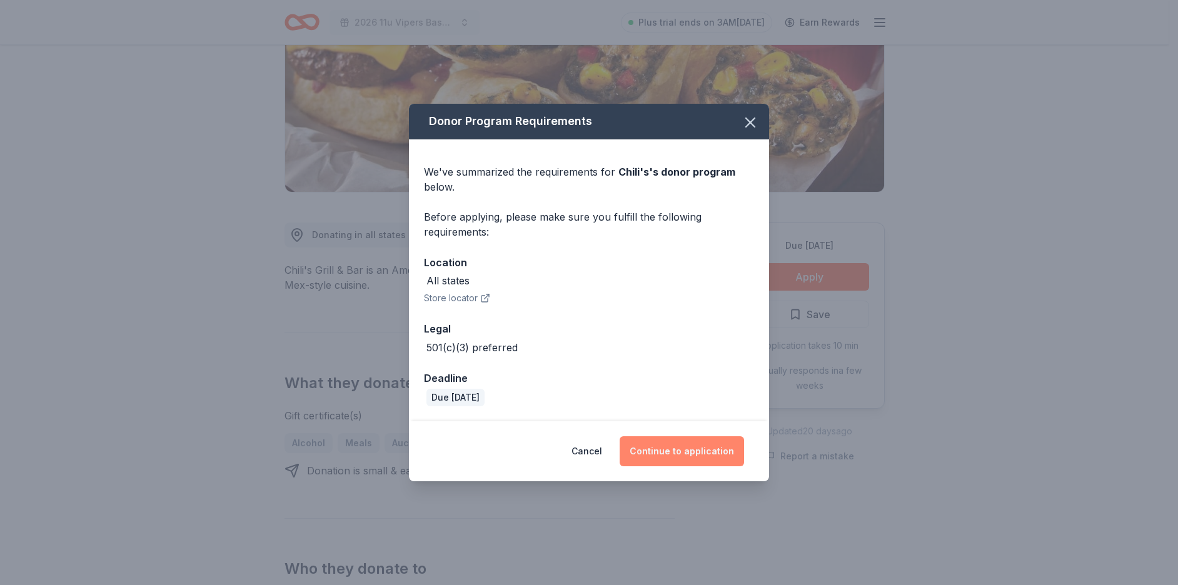
click at [680, 447] on button "Continue to application" at bounding box center [682, 451] width 124 height 30
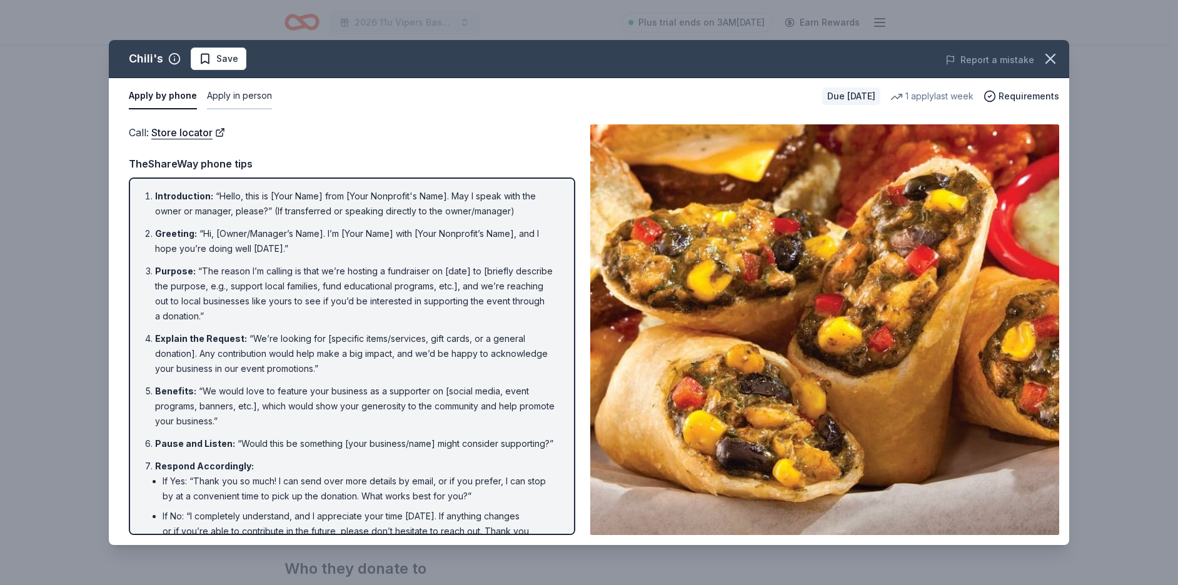
click at [247, 97] on button "Apply in person" at bounding box center [239, 96] width 65 height 26
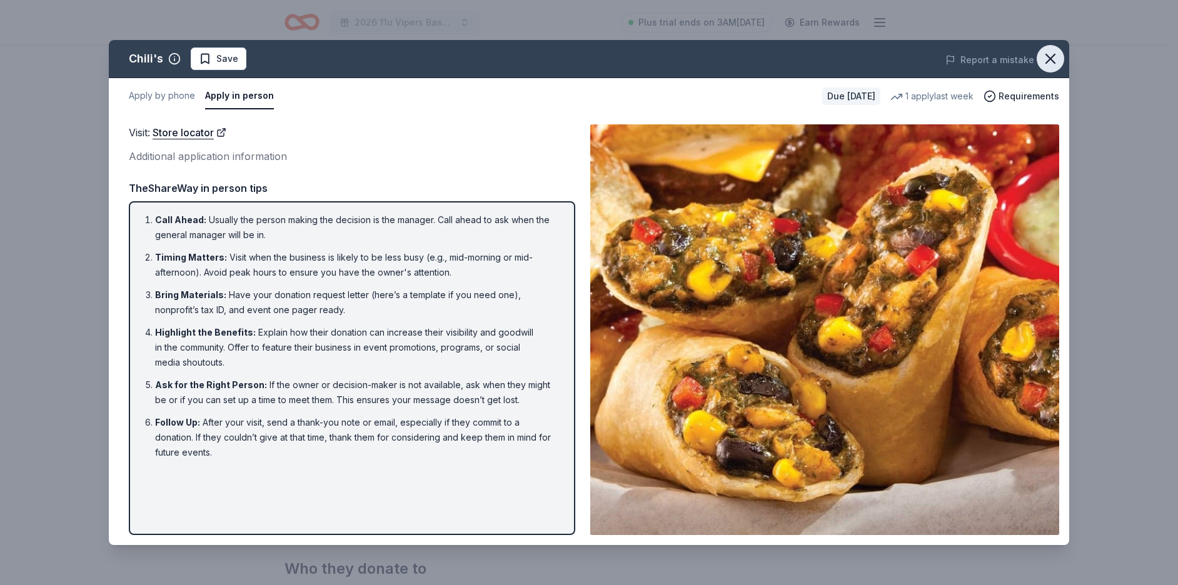
click at [1048, 54] on icon "button" at bounding box center [1051, 59] width 18 height 18
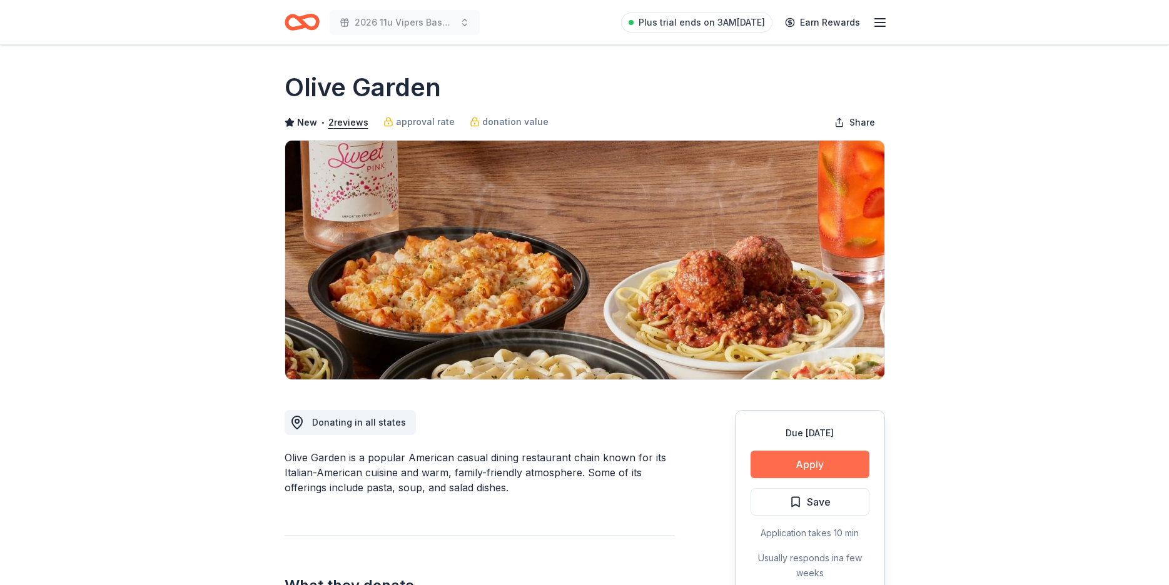
click at [808, 461] on button "Apply" at bounding box center [809, 465] width 119 height 28
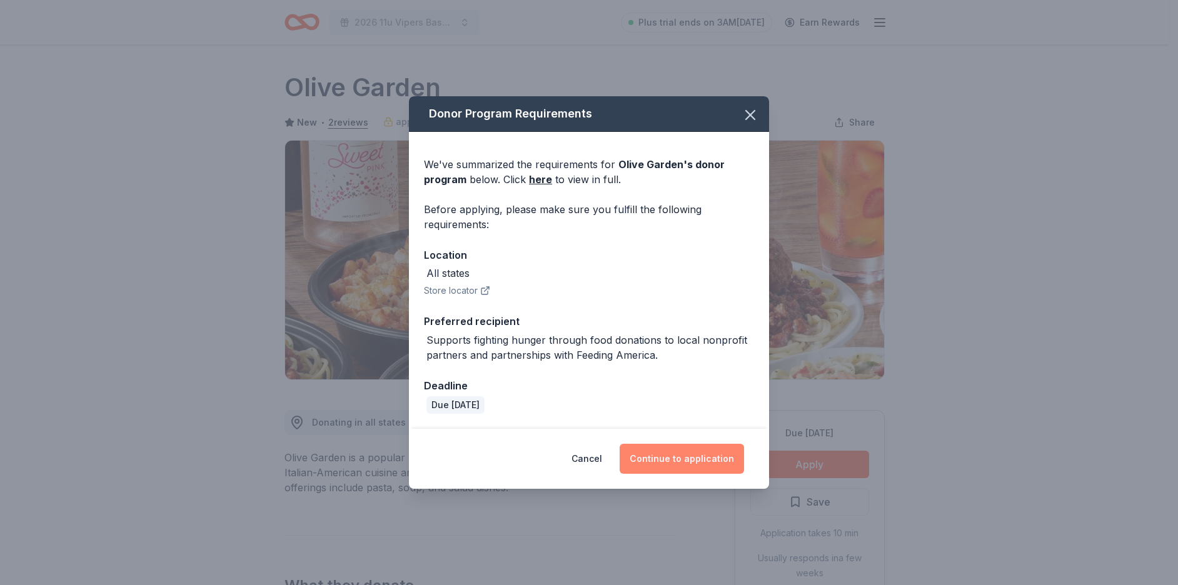
click at [686, 452] on button "Continue to application" at bounding box center [682, 459] width 124 height 30
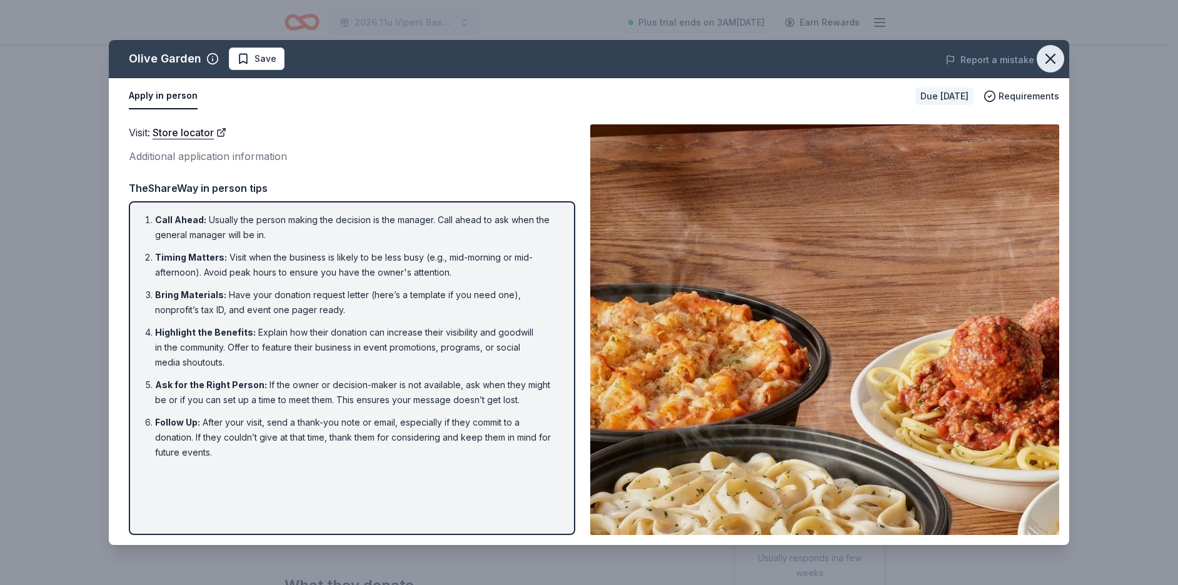
click at [1044, 58] on icon "button" at bounding box center [1051, 59] width 18 height 18
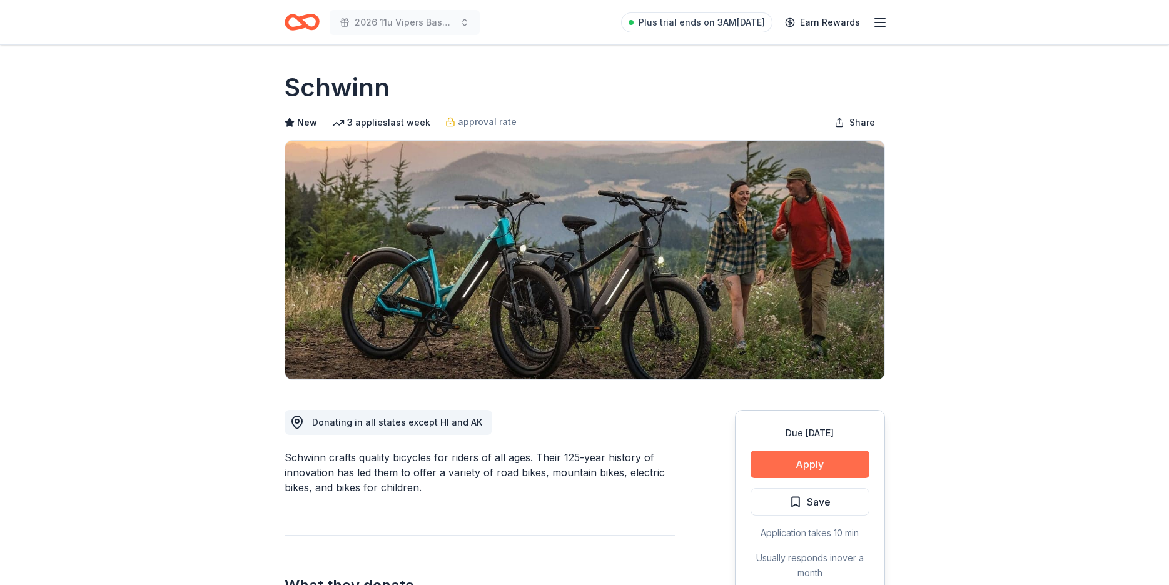
click at [839, 460] on button "Apply" at bounding box center [809, 465] width 119 height 28
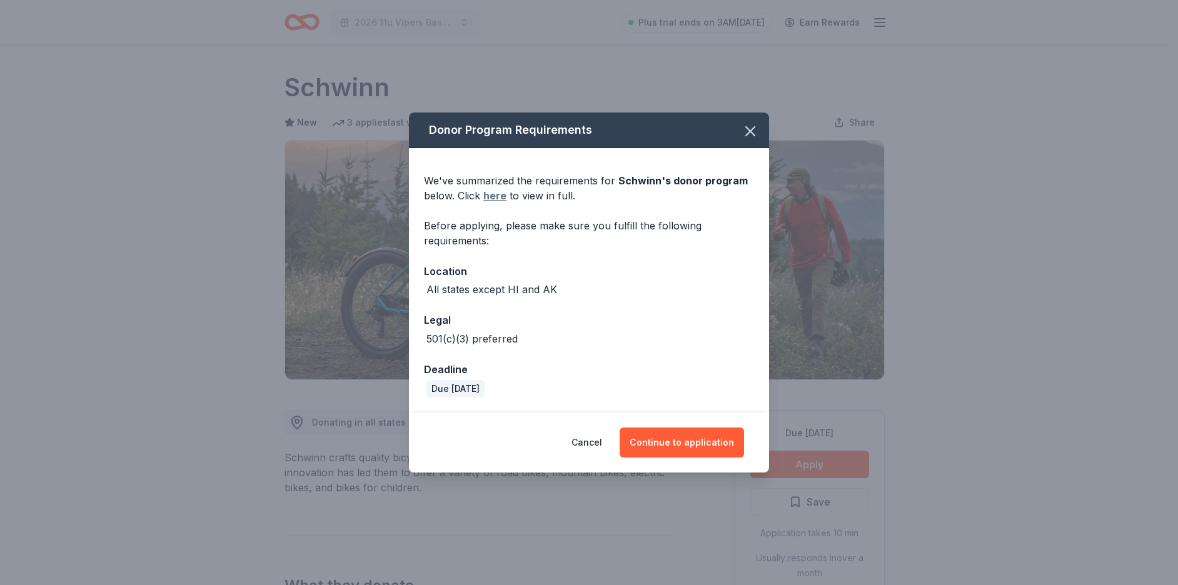
click at [497, 194] on link "here" at bounding box center [494, 195] width 23 height 15
click at [698, 445] on button "Continue to application" at bounding box center [682, 443] width 124 height 30
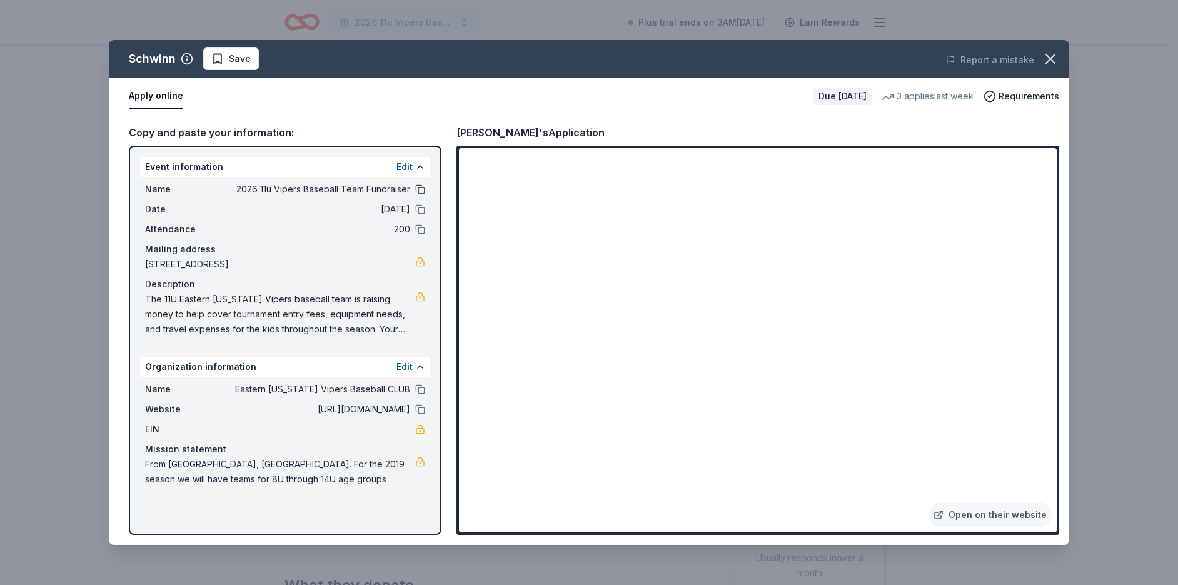
click at [421, 191] on button at bounding box center [420, 189] width 10 height 10
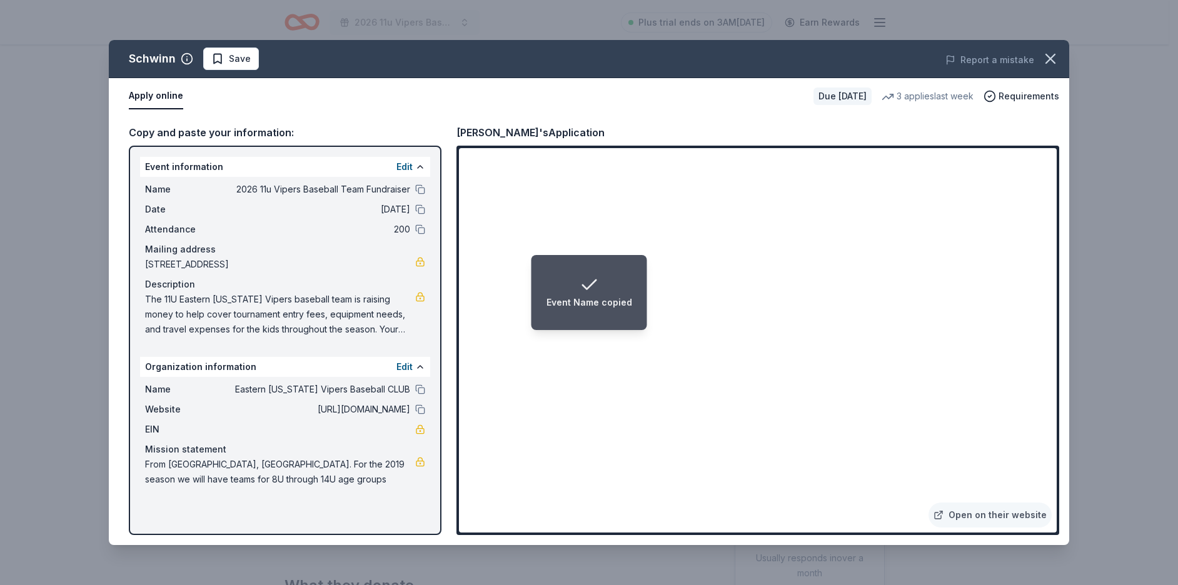
click at [623, 288] on div "Event Name copied" at bounding box center [590, 292] width 86 height 35
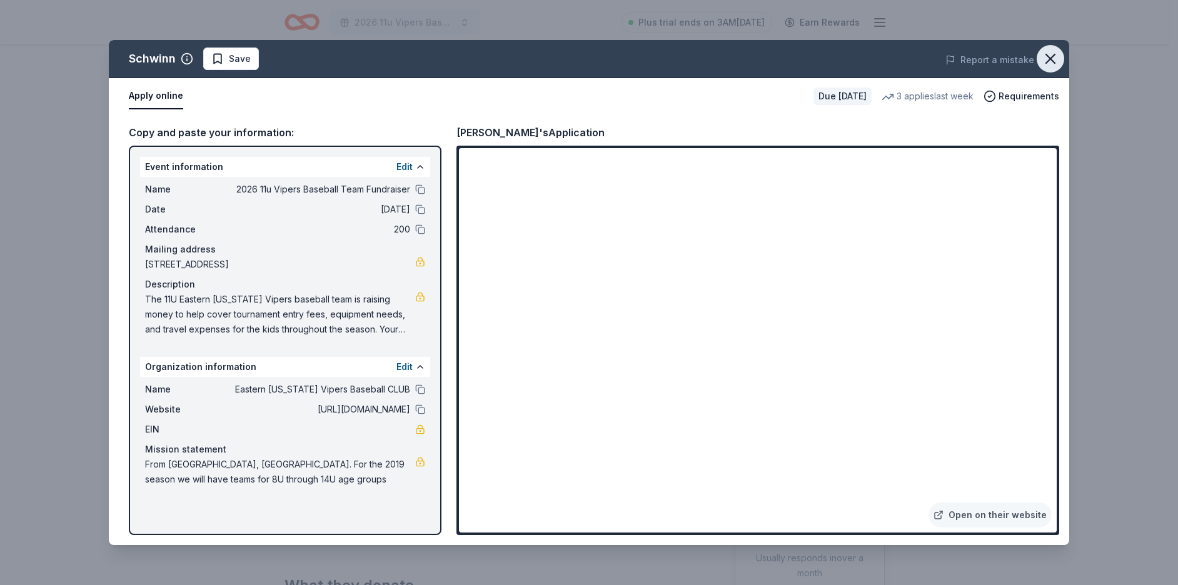
click at [1057, 58] on icon "button" at bounding box center [1051, 59] width 18 height 18
